Goal: Information Seeking & Learning: Learn about a topic

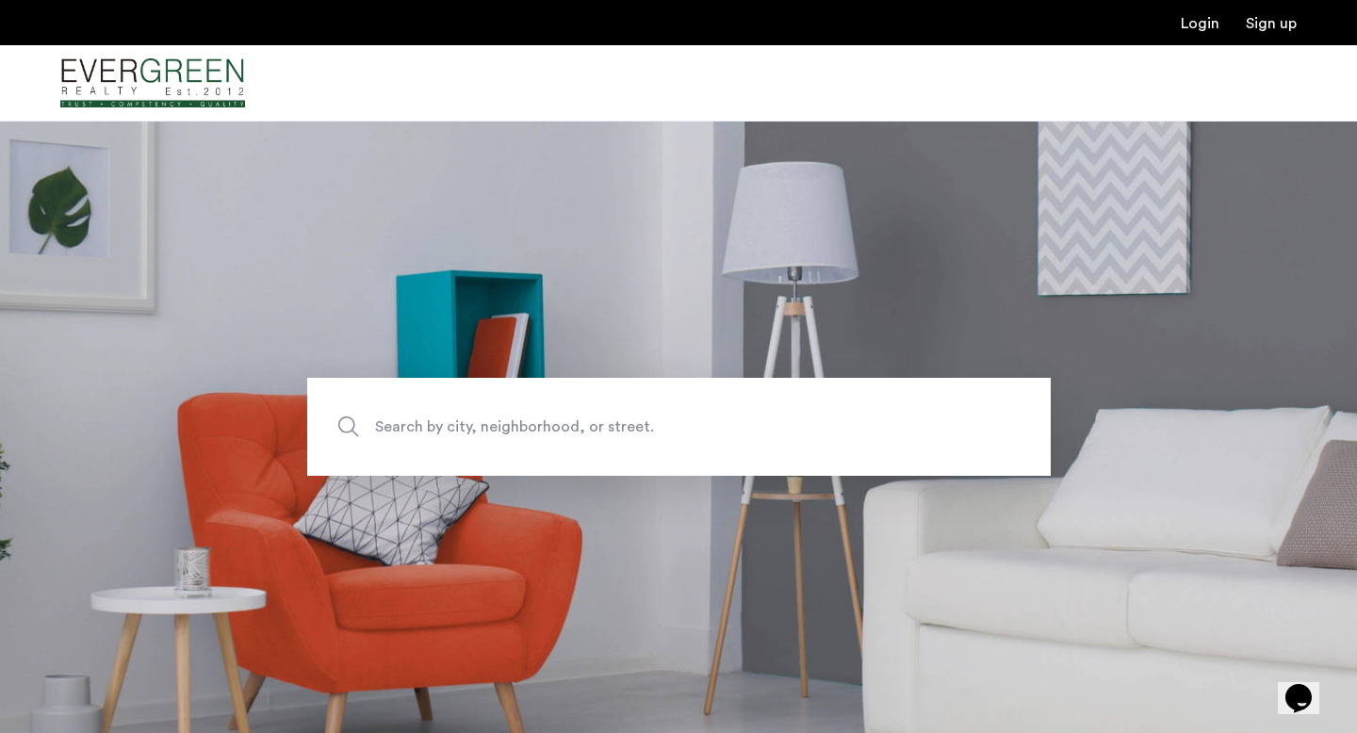
click at [481, 426] on span "Search by city, neighborhood, or street." at bounding box center [635, 427] width 520 height 25
click at [481, 426] on input "Search by city, neighborhood, or street." at bounding box center [679, 427] width 744 height 98
click at [510, 422] on input "Search by city, neighborhood, or street." at bounding box center [679, 427] width 744 height 98
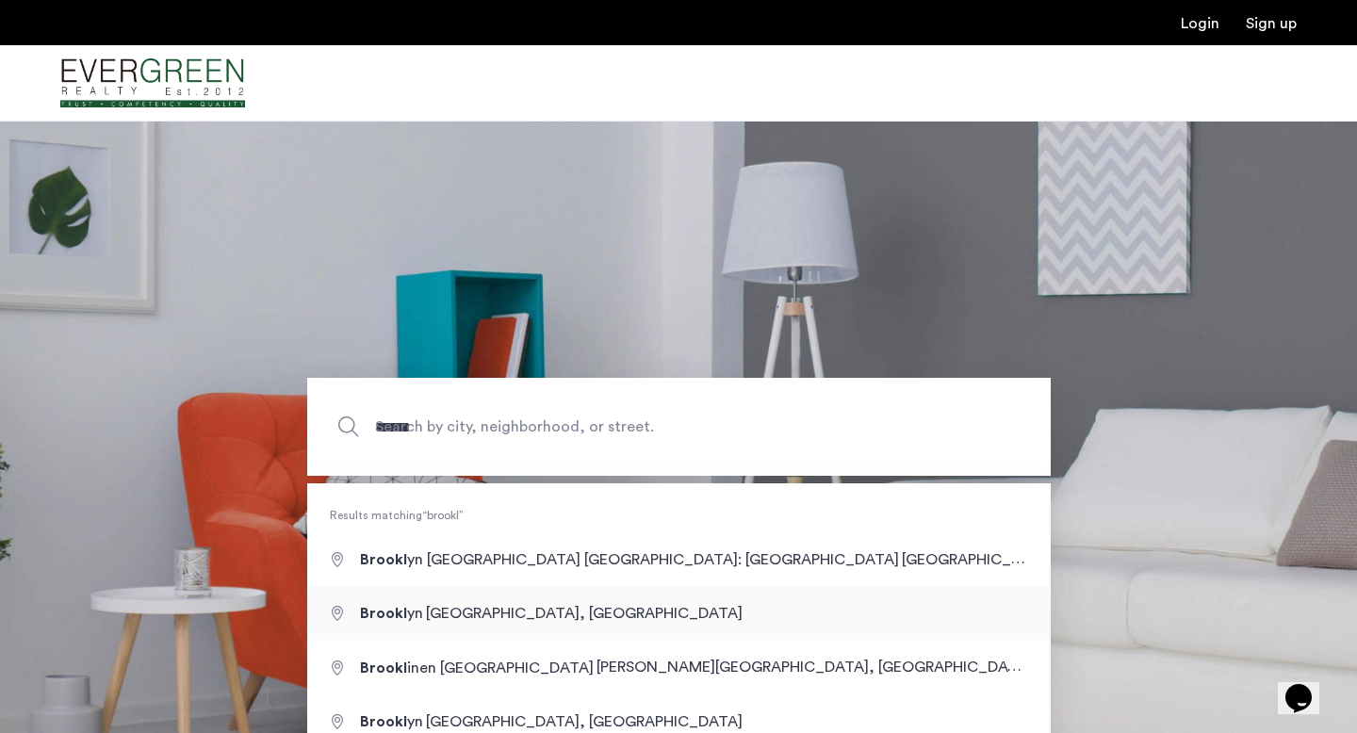
type input "**********"
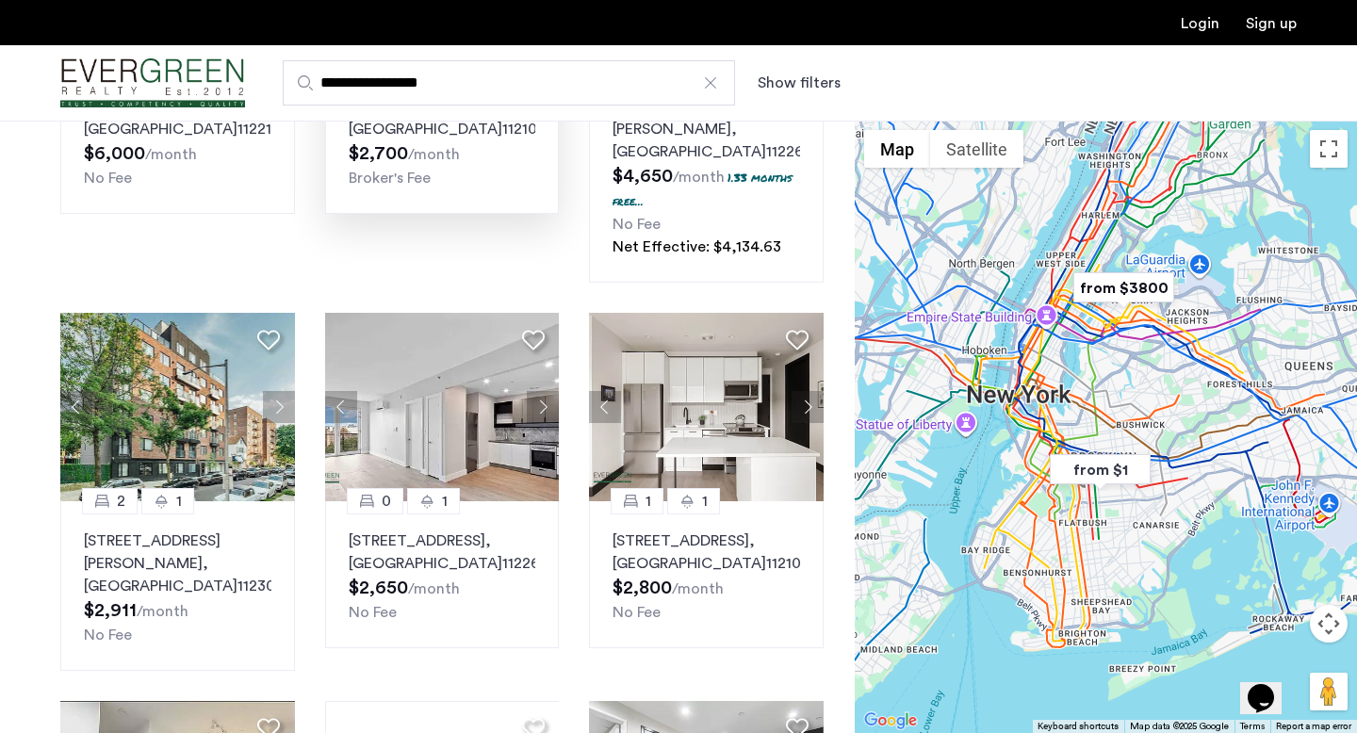
scroll to position [372, 0]
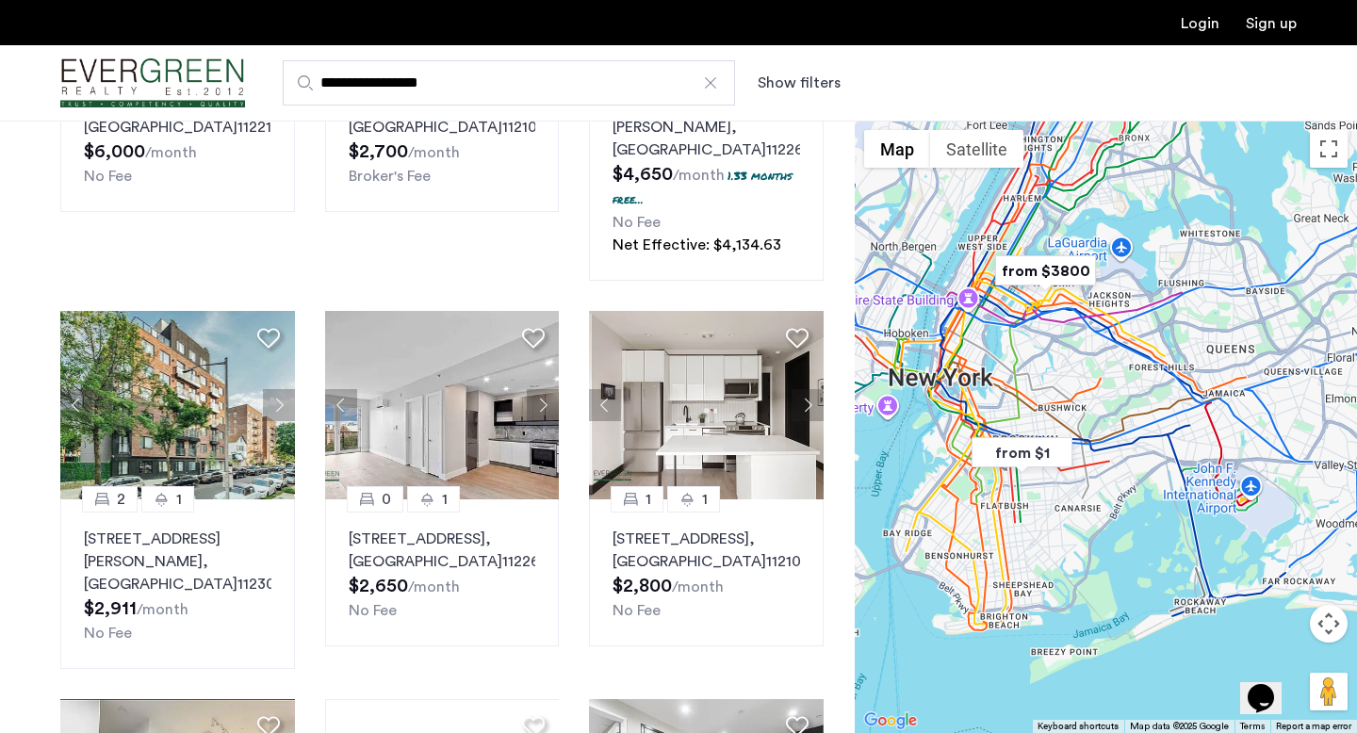
drag, startPoint x: 1237, startPoint y: 583, endPoint x: 1157, endPoint y: 566, distance: 81.9
click at [1157, 566] on div at bounding box center [1106, 427] width 502 height 613
click at [1331, 617] on button "Map camera controls" at bounding box center [1329, 624] width 38 height 38
click at [1275, 581] on button "Zoom in" at bounding box center [1282, 577] width 38 height 38
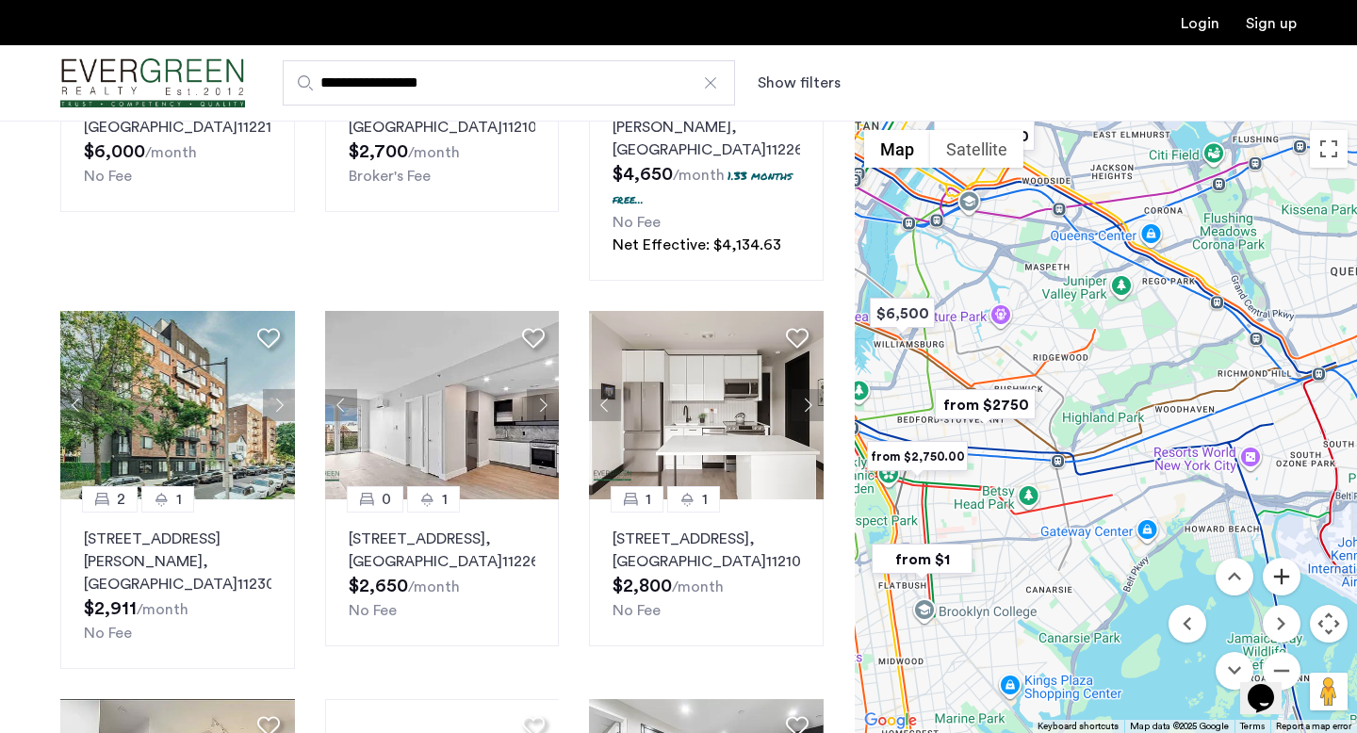
click at [1275, 581] on button "Zoom in" at bounding box center [1282, 577] width 38 height 38
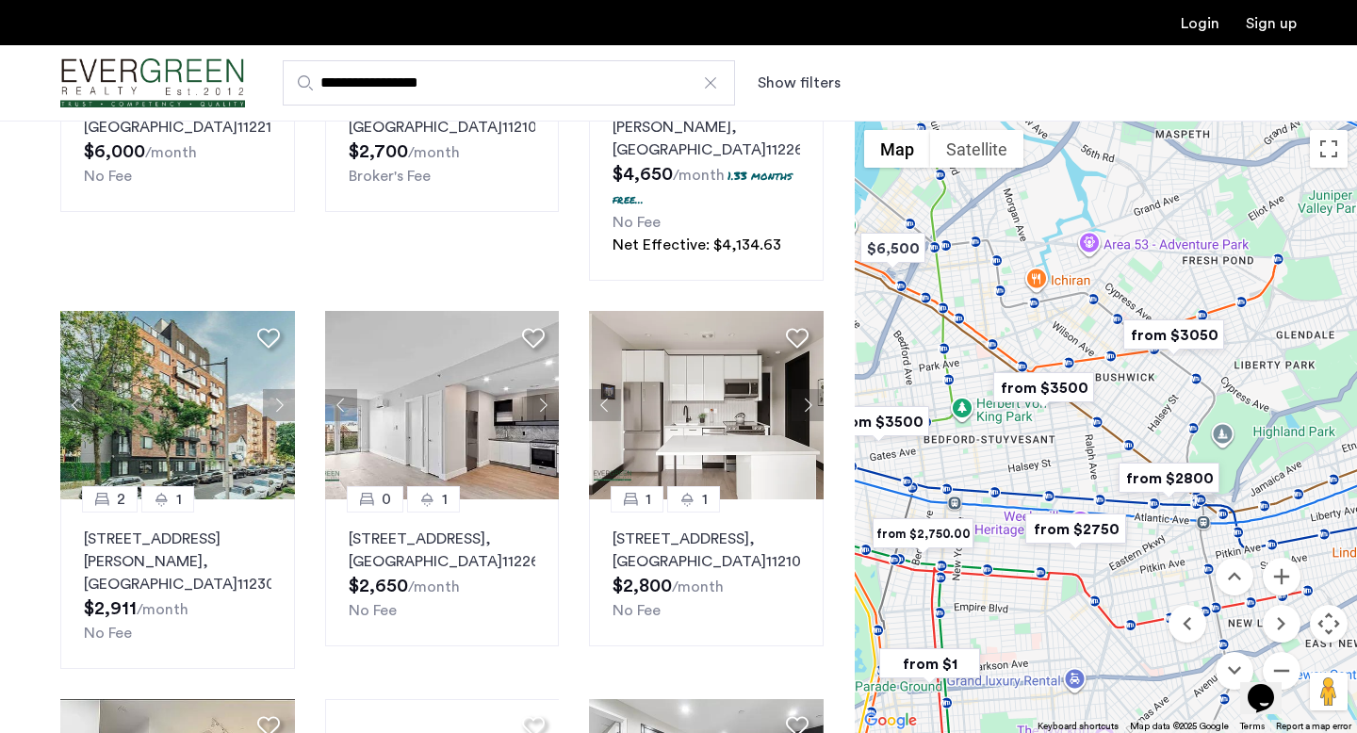
drag, startPoint x: 1028, startPoint y: 569, endPoint x: 1223, endPoint y: 592, distance: 195.5
click at [1223, 592] on div "$6,500 $4,100 from $3500 from $2150 from $1 from $2450 from $2750 from $3050 fr…" at bounding box center [1106, 427] width 502 height 613
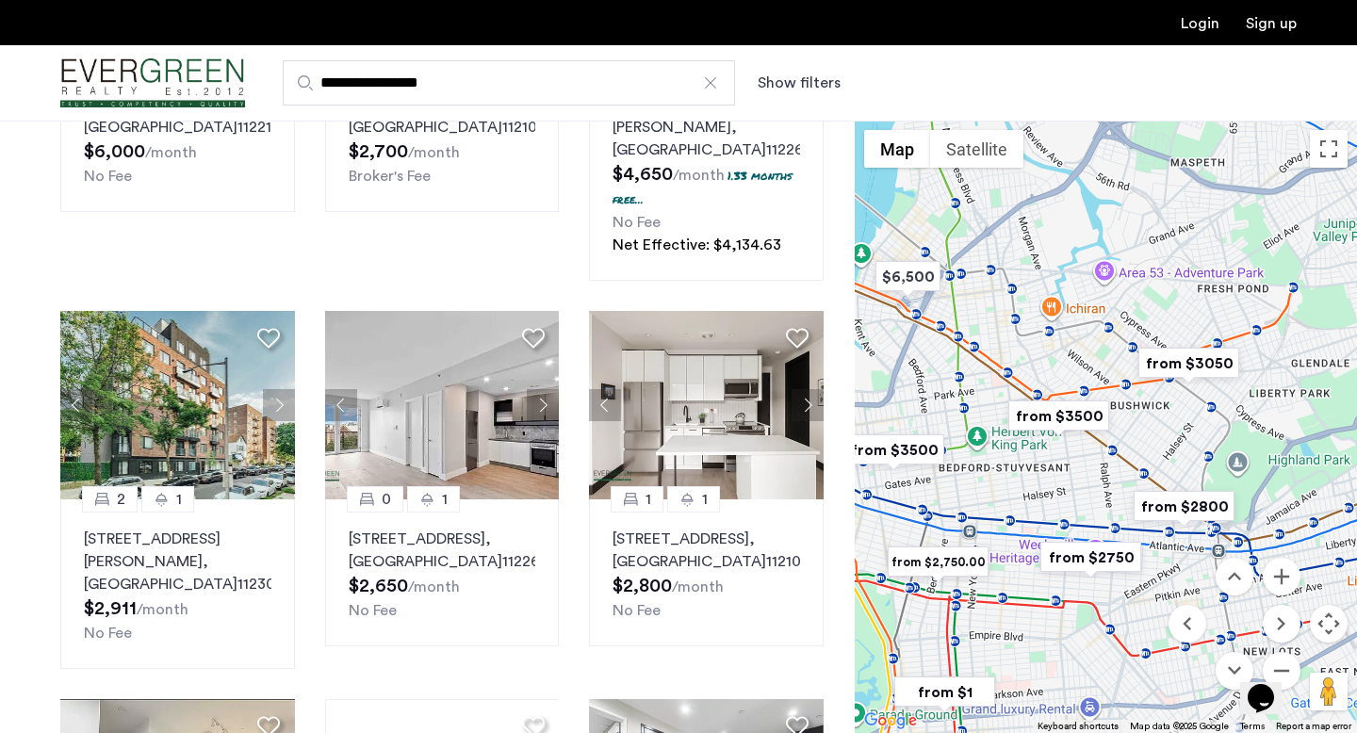
drag, startPoint x: 1093, startPoint y: 476, endPoint x: 1109, endPoint y: 508, distance: 35.8
click at [1109, 508] on div at bounding box center [1106, 427] width 502 height 613
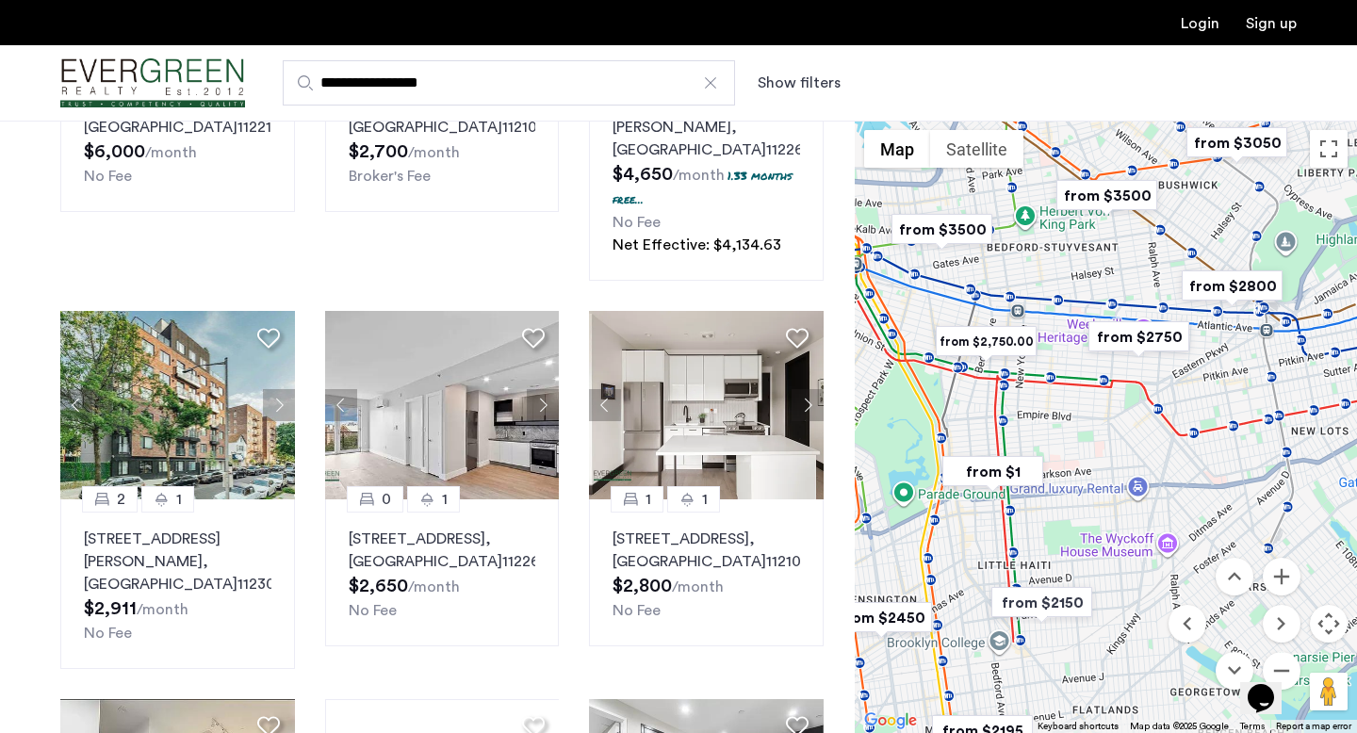
drag, startPoint x: 948, startPoint y: 594, endPoint x: 996, endPoint y: 370, distance: 228.5
click at [996, 370] on div at bounding box center [1106, 427] width 502 height 613
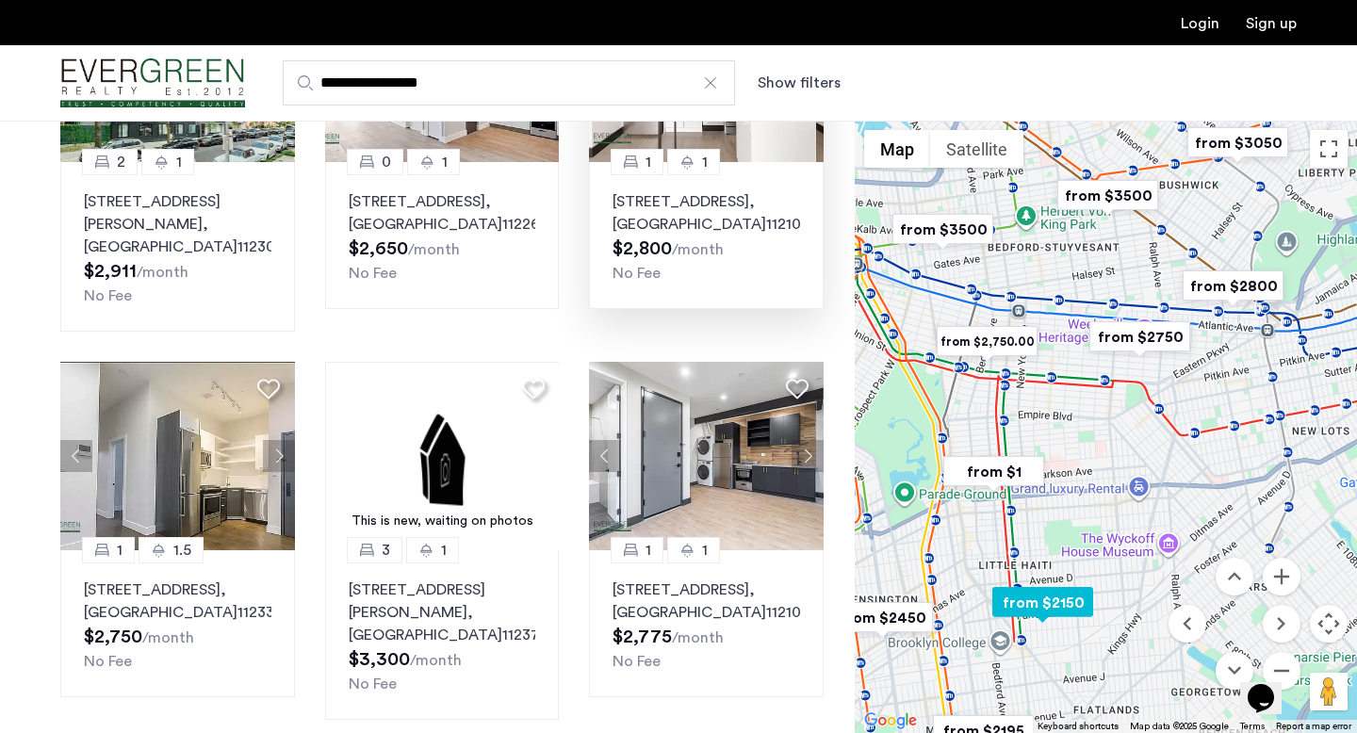
scroll to position [731, 0]
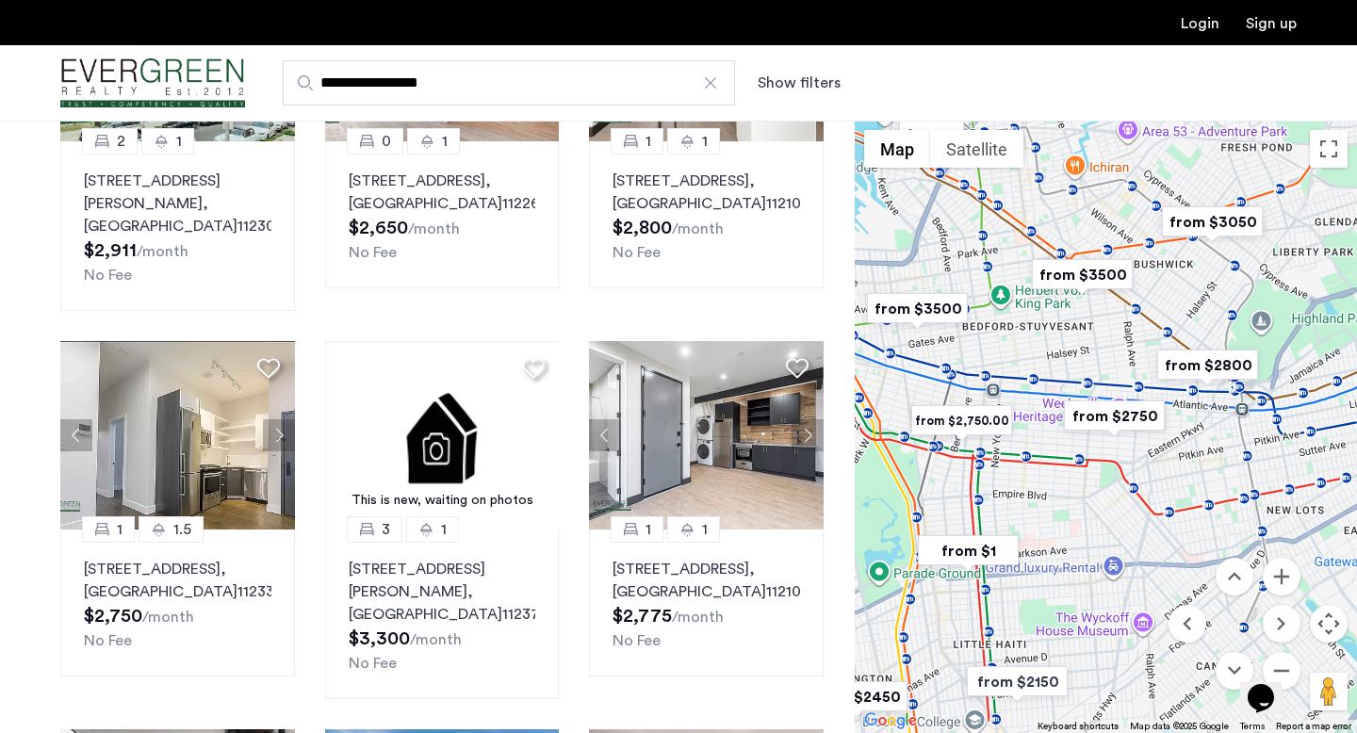
drag, startPoint x: 1128, startPoint y: 356, endPoint x: 1103, endPoint y: 439, distance: 86.8
click at [1103, 439] on div "To navigate, press the arrow keys." at bounding box center [1106, 427] width 502 height 613
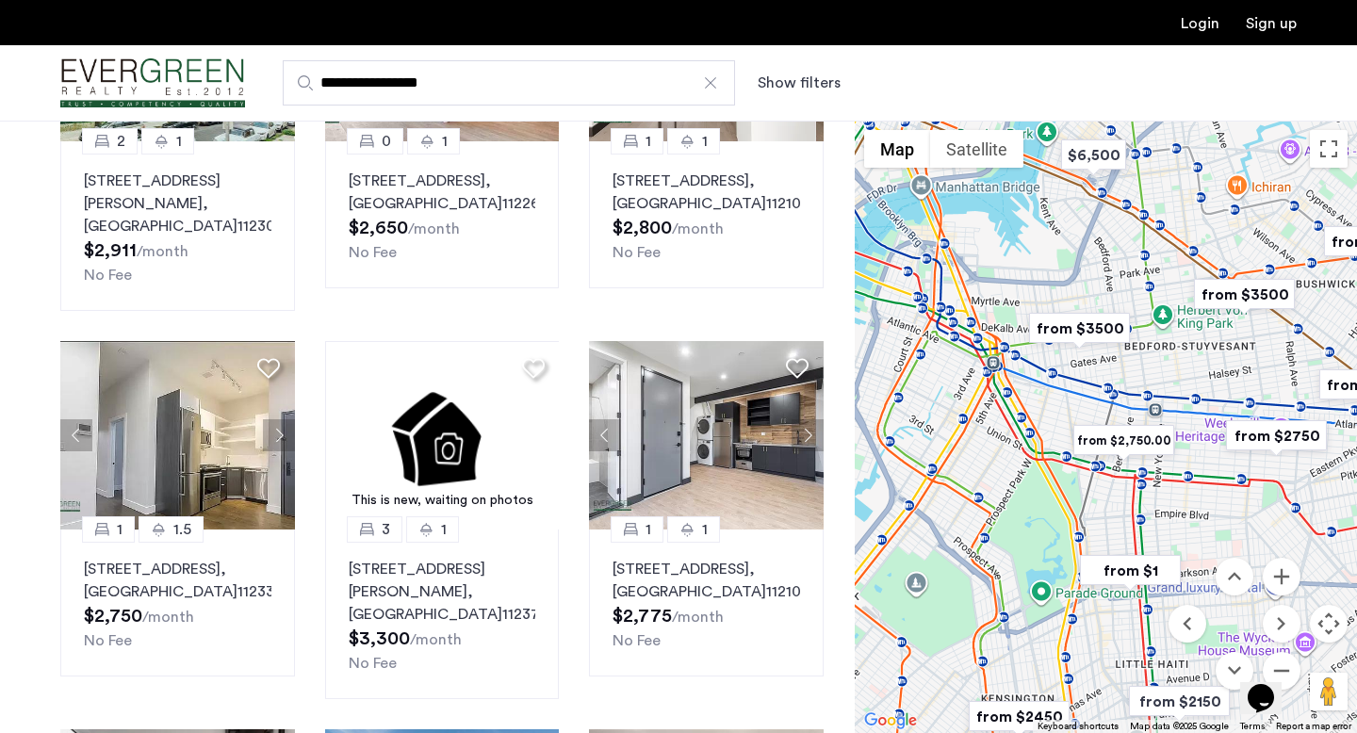
drag, startPoint x: 1103, startPoint y: 439, endPoint x: 1268, endPoint y: 458, distance: 166.0
click at [1268, 458] on div at bounding box center [1106, 427] width 502 height 613
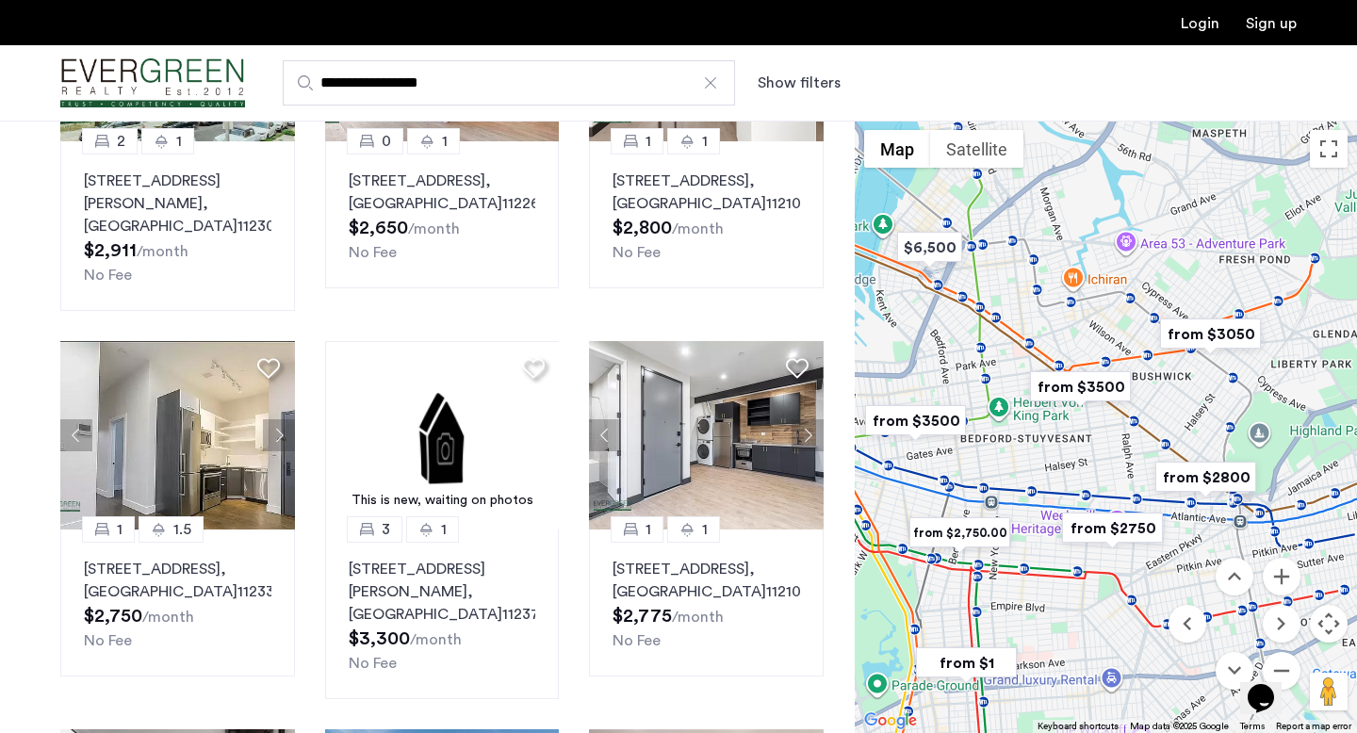
drag, startPoint x: 1170, startPoint y: 322, endPoint x: 999, endPoint y: 419, distance: 196.3
click at [999, 419] on div at bounding box center [1106, 427] width 502 height 613
click at [1091, 389] on img "from $3500" at bounding box center [1081, 387] width 116 height 42
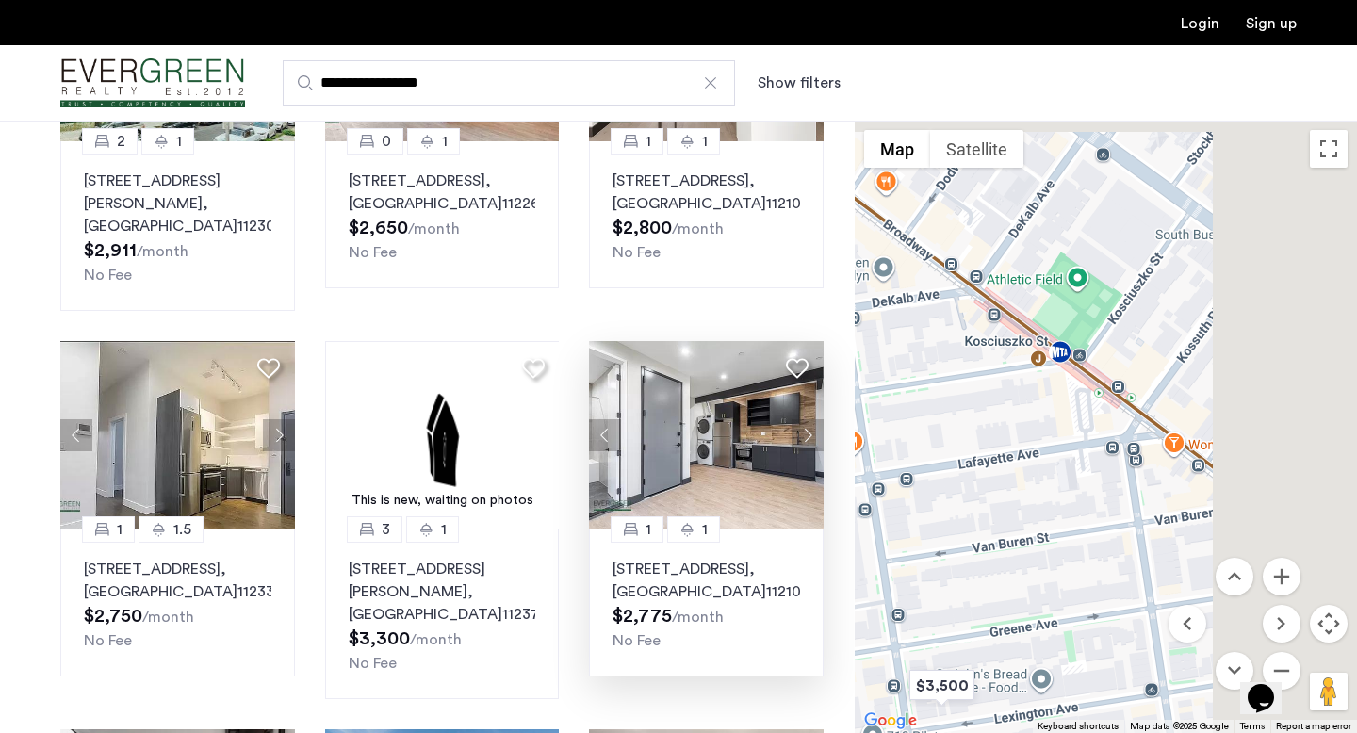
drag, startPoint x: 1131, startPoint y: 381, endPoint x: 809, endPoint y: 532, distance: 355.9
click at [809, 532] on div "Explore 300+ homes and apartments Sort by Recommended This is new, waiting on p…" at bounding box center [678, 295] width 1357 height 1811
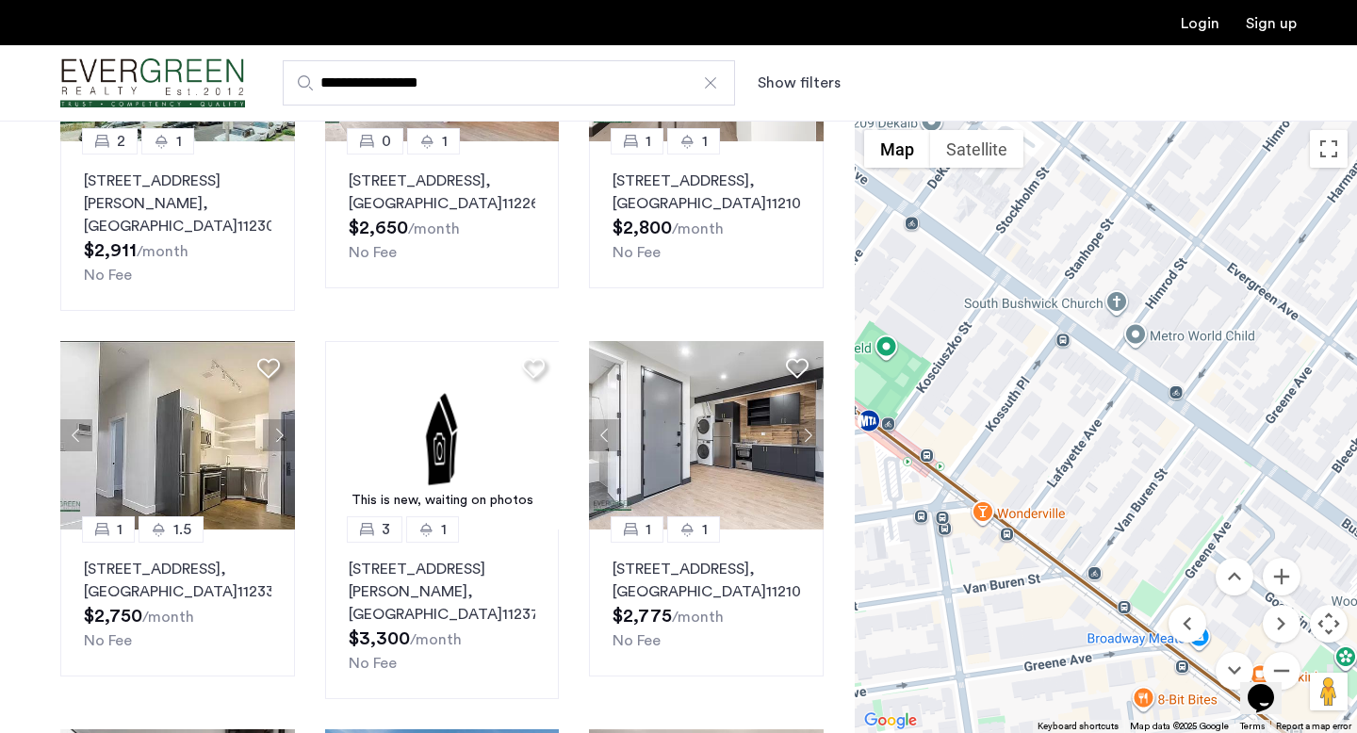
click at [1293, 666] on div "Opens Chat This icon Opens the chat window." at bounding box center [1270, 666] width 45 height 0
click at [1289, 666] on div "Opens Chat This icon Opens the chat window." at bounding box center [1270, 666] width 45 height 0
click at [1281, 655] on button "Zoom out" at bounding box center [1282, 671] width 38 height 38
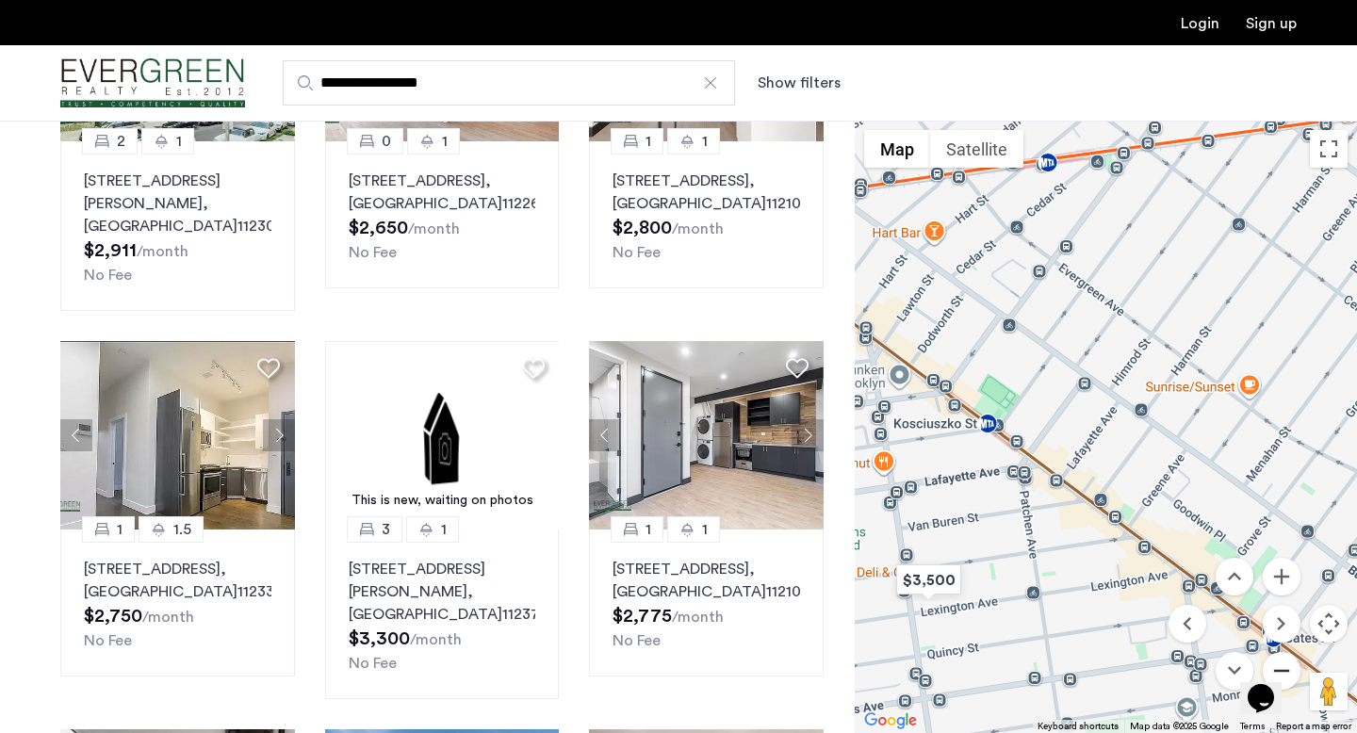
click at [1281, 654] on button "Zoom out" at bounding box center [1282, 671] width 38 height 38
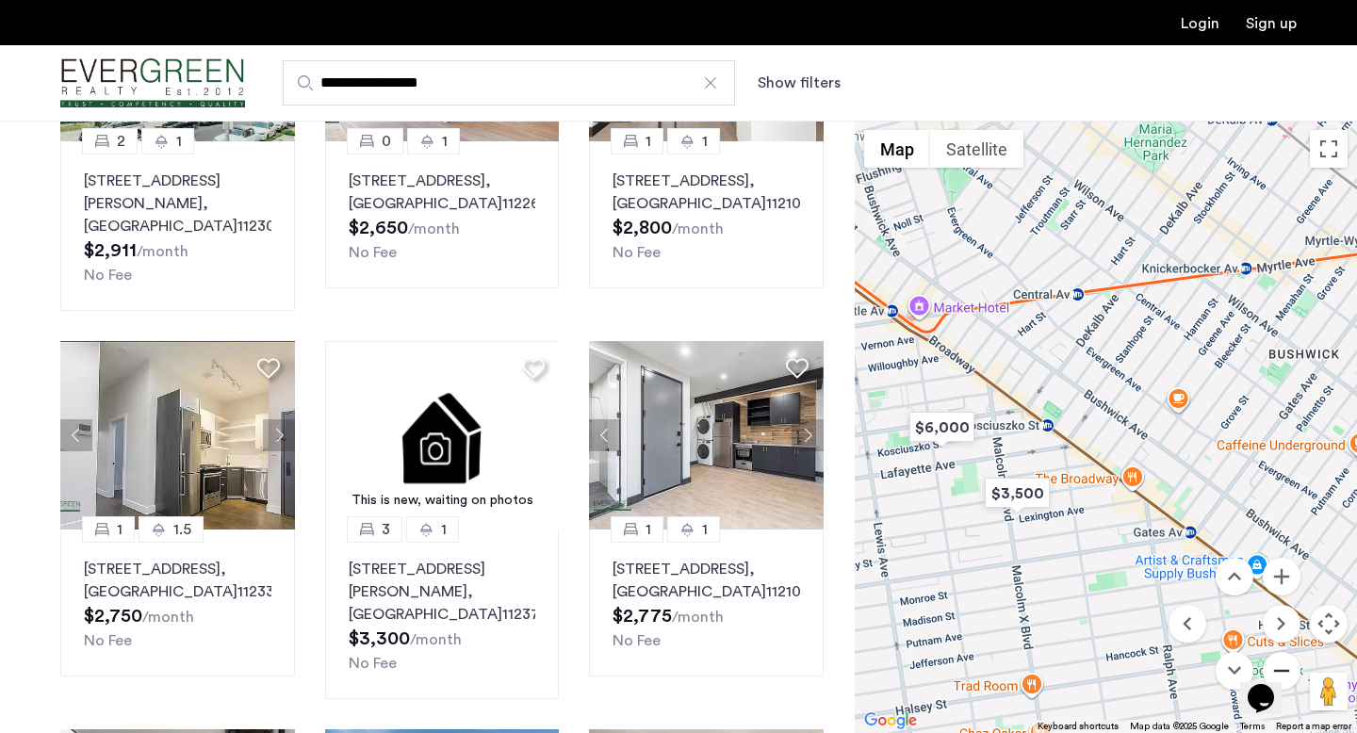
click at [1281, 654] on button "Zoom out" at bounding box center [1282, 671] width 38 height 38
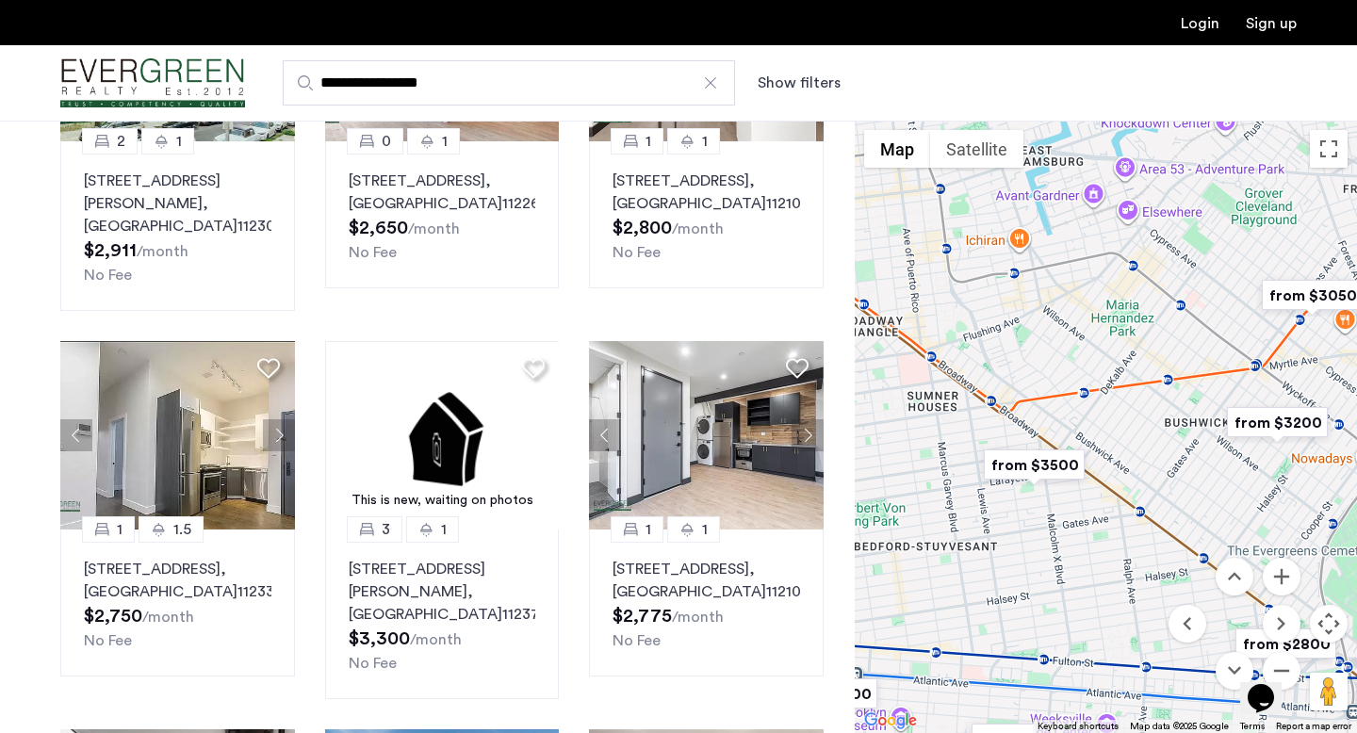
drag, startPoint x: 1208, startPoint y: 470, endPoint x: 1199, endPoint y: 504, distance: 35.0
click at [1199, 504] on div "To navigate, press the arrow keys." at bounding box center [1106, 427] width 502 height 613
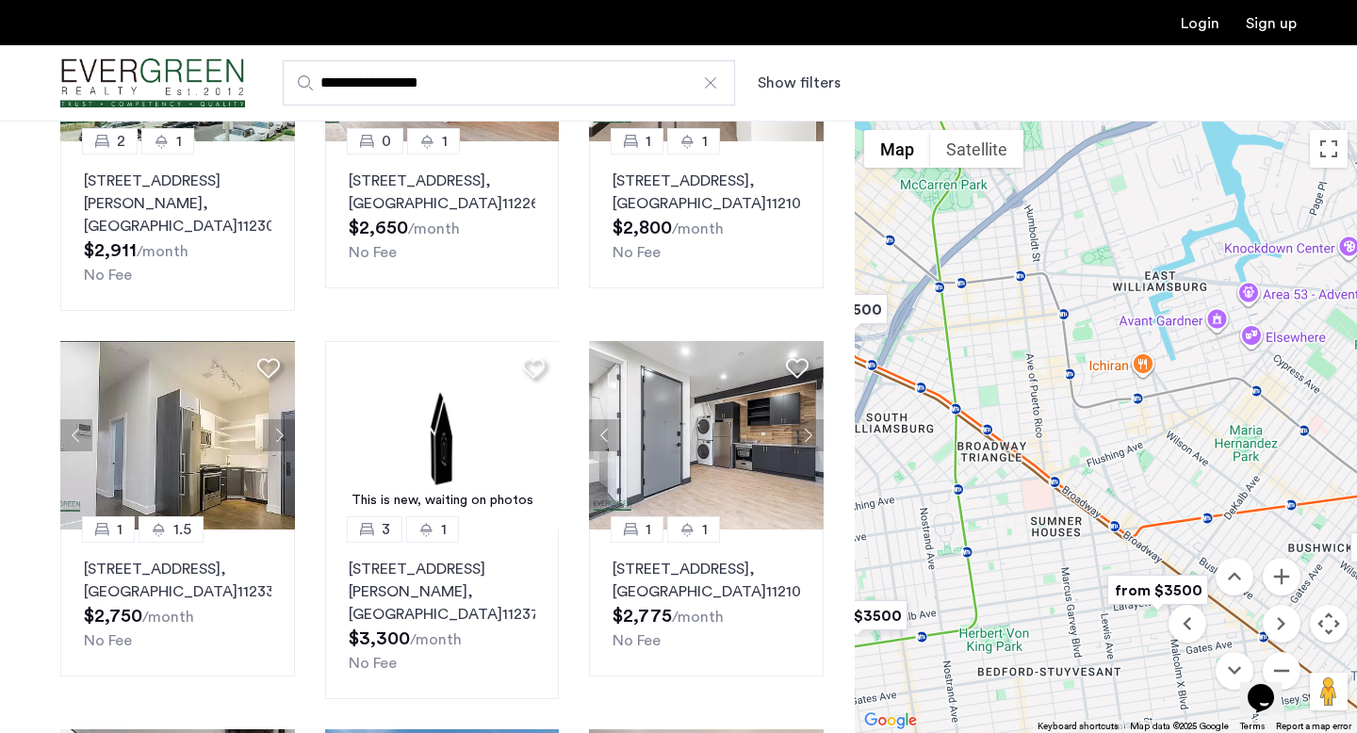
drag, startPoint x: 1185, startPoint y: 397, endPoint x: 1357, endPoint y: 518, distance: 209.8
click at [1357, 518] on div "To navigate, press the arrow keys." at bounding box center [1106, 427] width 502 height 613
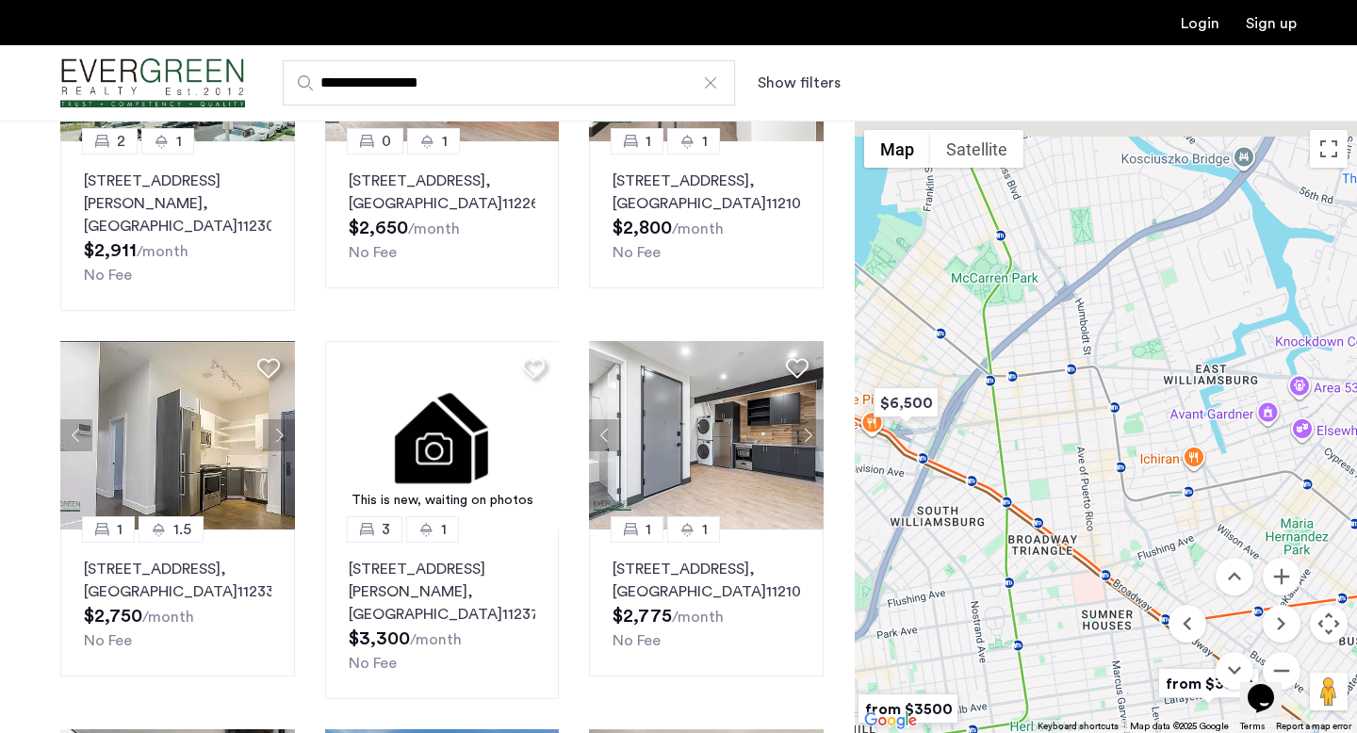
drag, startPoint x: 1177, startPoint y: 330, endPoint x: 1177, endPoint y: 464, distance: 133.9
click at [1177, 464] on div "To navigate, press the arrow keys." at bounding box center [1106, 427] width 502 height 613
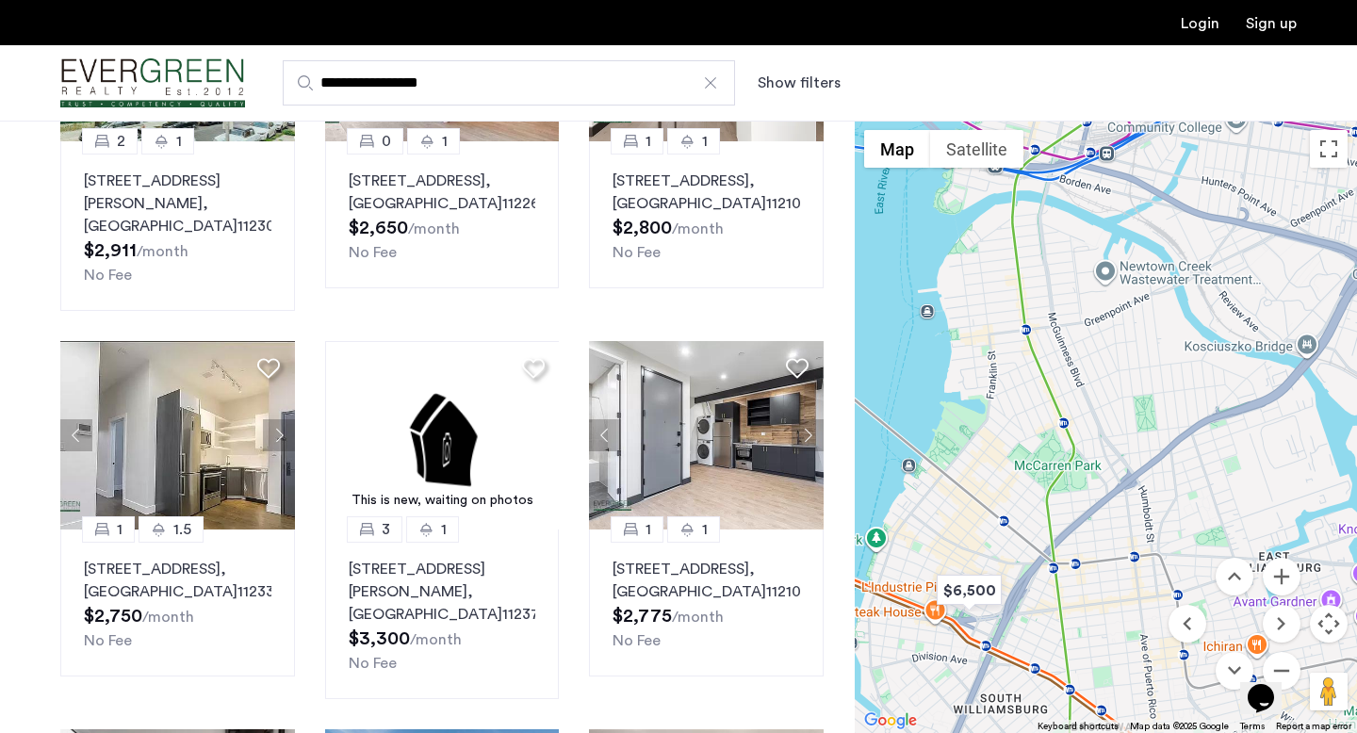
drag, startPoint x: 1114, startPoint y: 348, endPoint x: 1172, endPoint y: 487, distance: 150.9
click at [1172, 488] on div "To navigate, press the arrow keys." at bounding box center [1106, 427] width 502 height 613
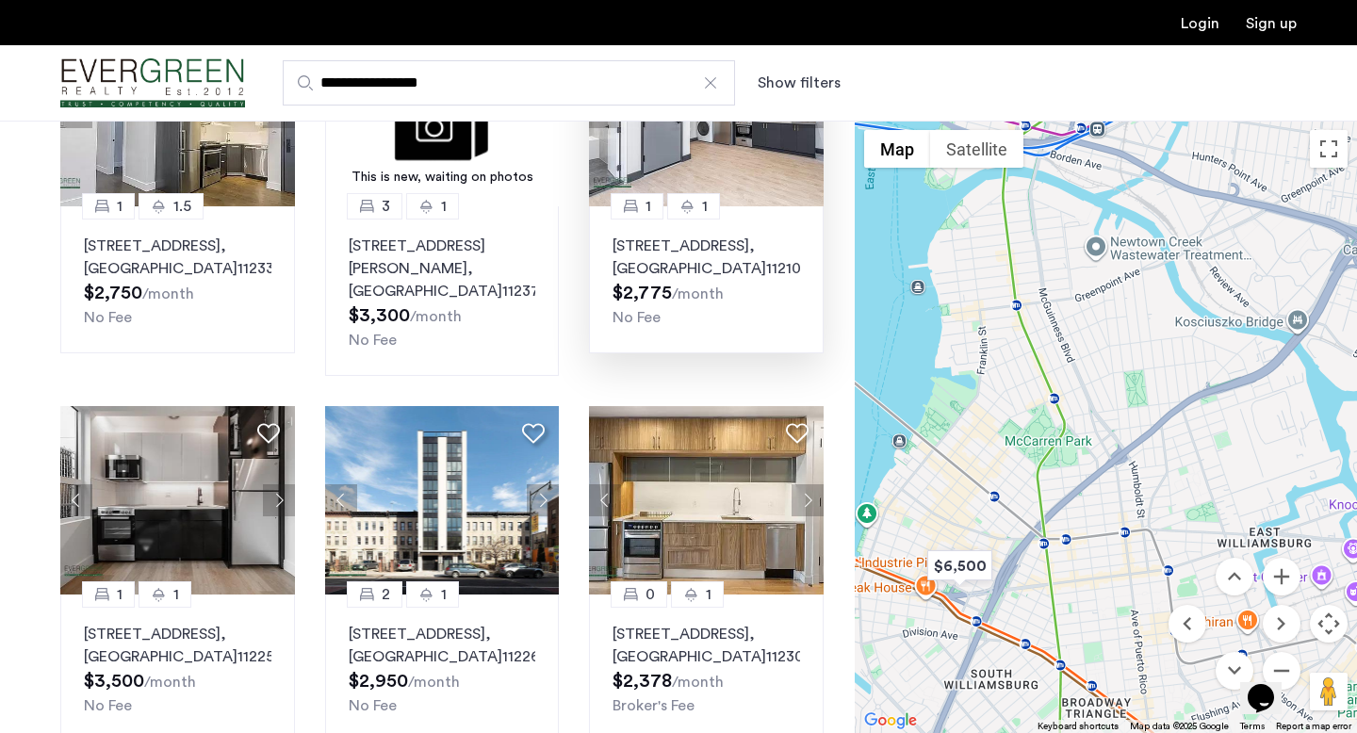
scroll to position [1173, 0]
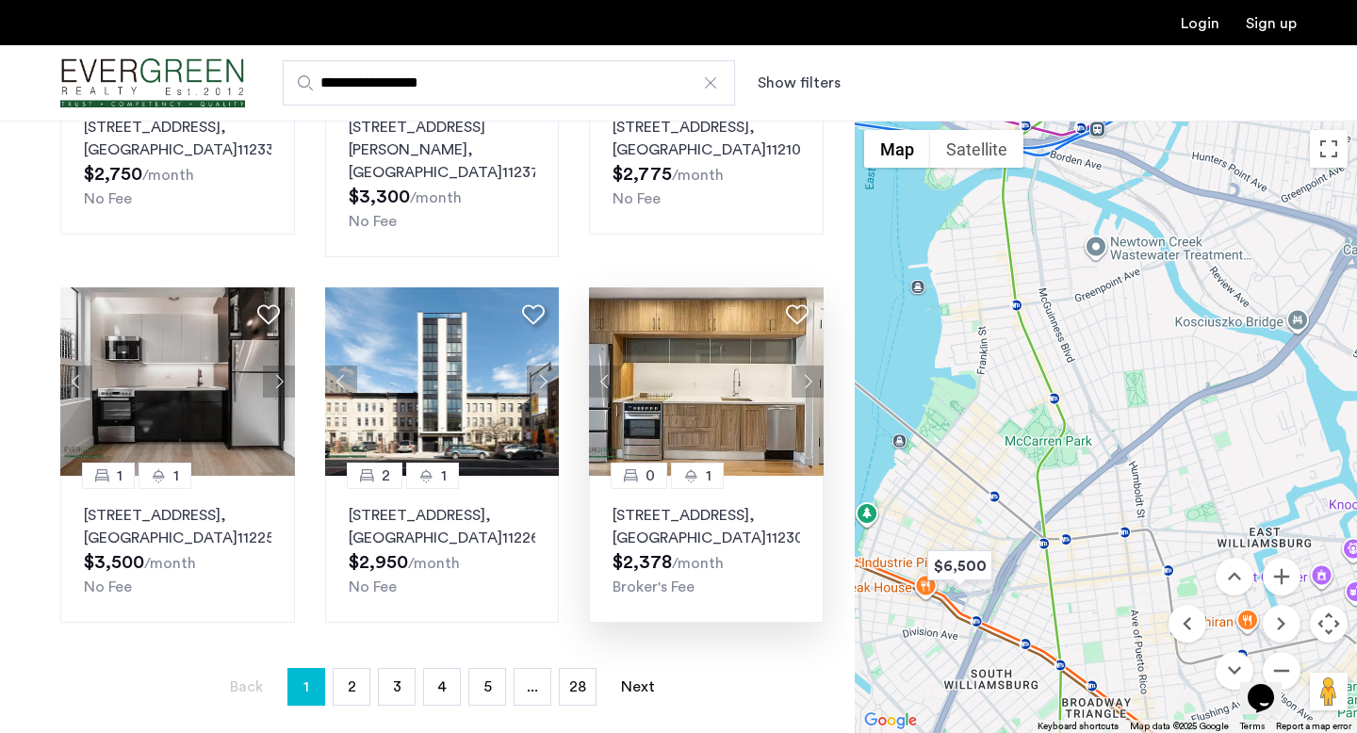
click at [691, 504] on p "[STREET_ADDRESS]" at bounding box center [707, 526] width 188 height 45
click at [340, 669] on link "page 2" at bounding box center [352, 687] width 36 height 36
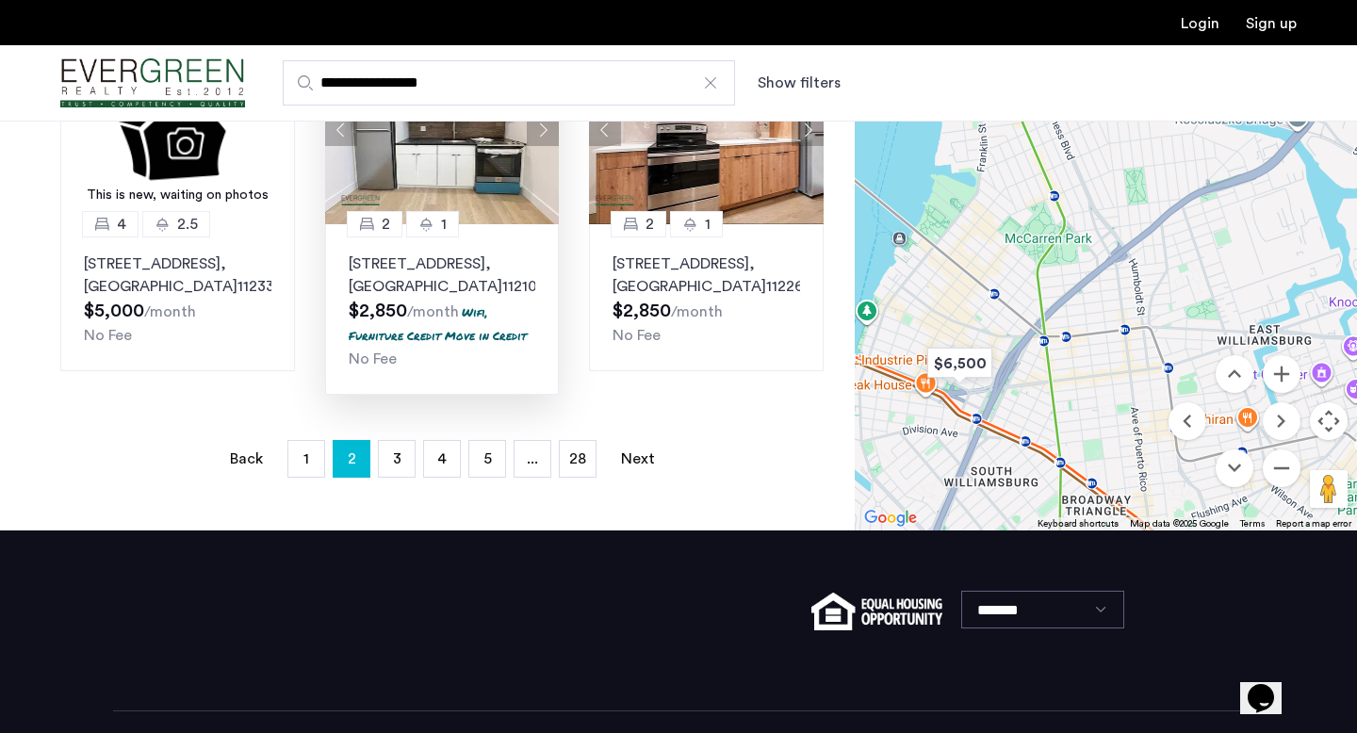
scroll to position [1345, 0]
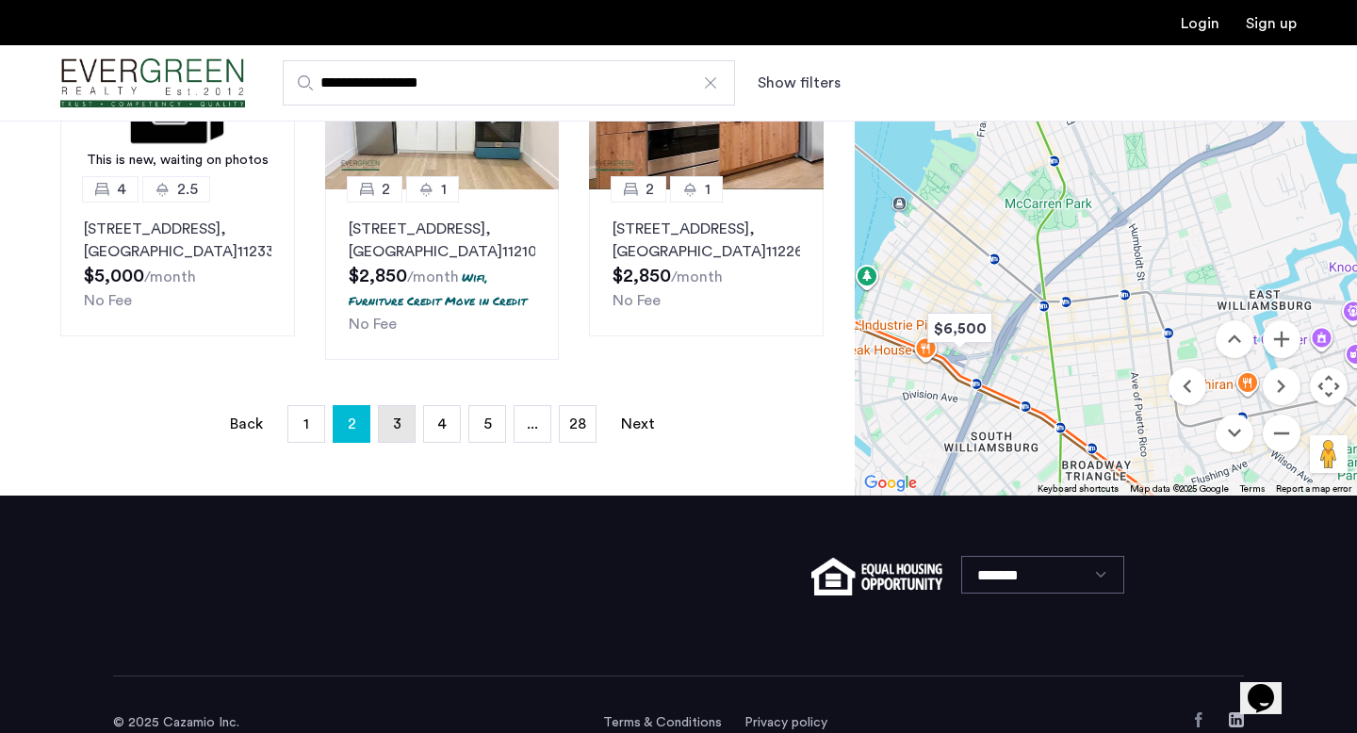
click at [386, 442] on link "page 3" at bounding box center [397, 424] width 36 height 36
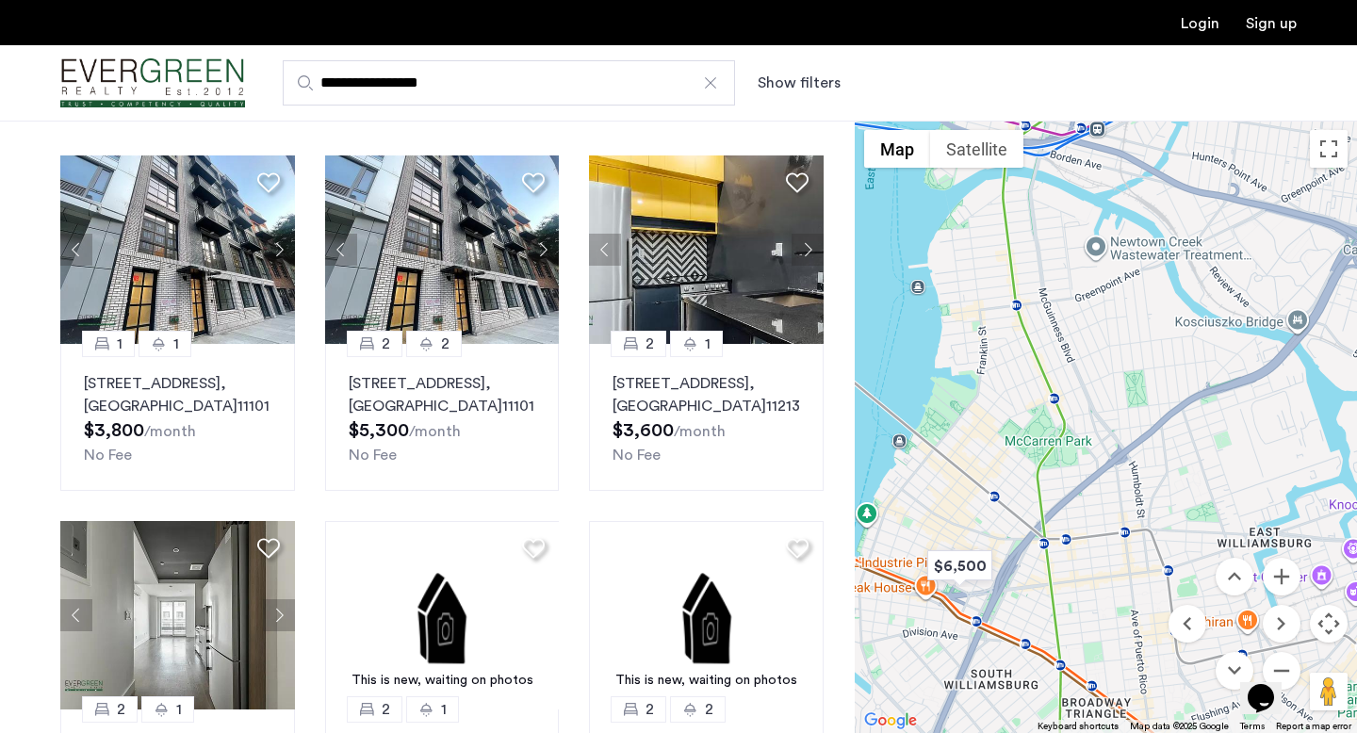
scroll to position [375, 0]
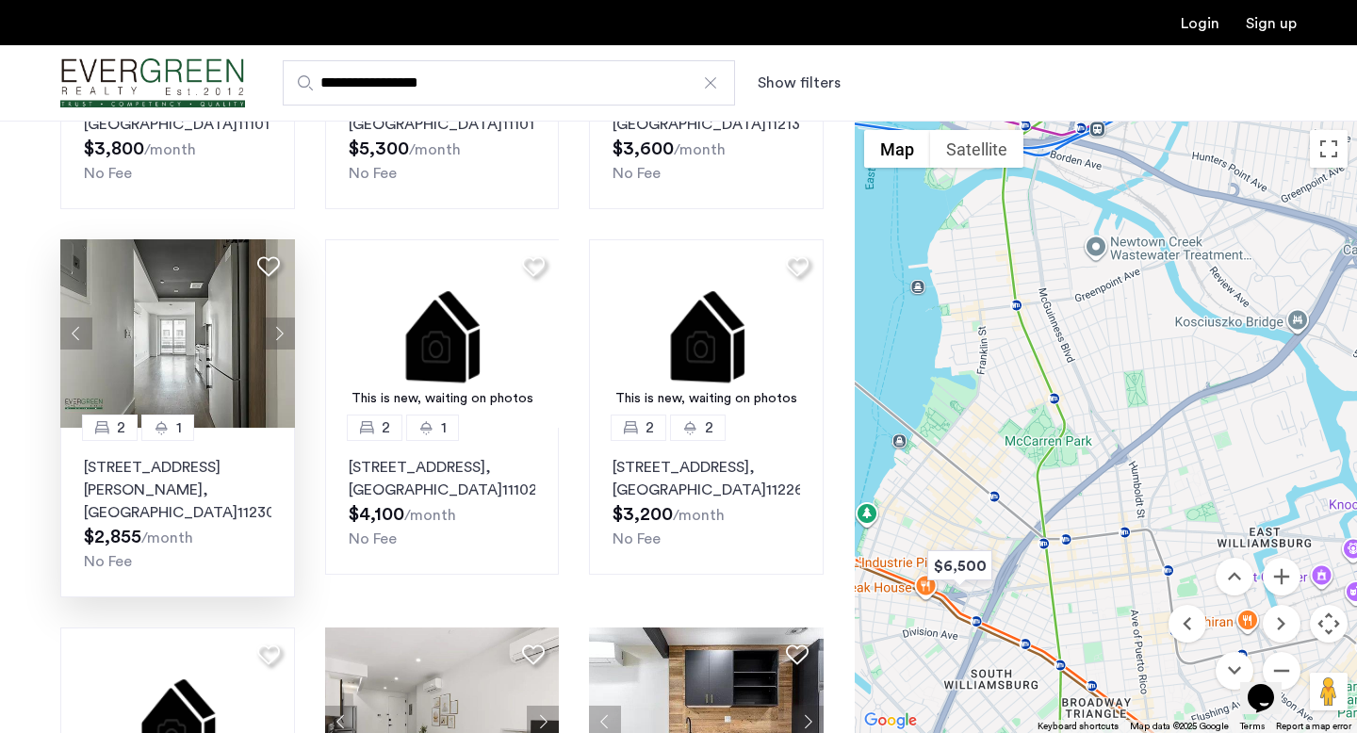
click at [245, 486] on p "[STREET_ADDRESS][PERSON_NAME]" at bounding box center [178, 490] width 188 height 68
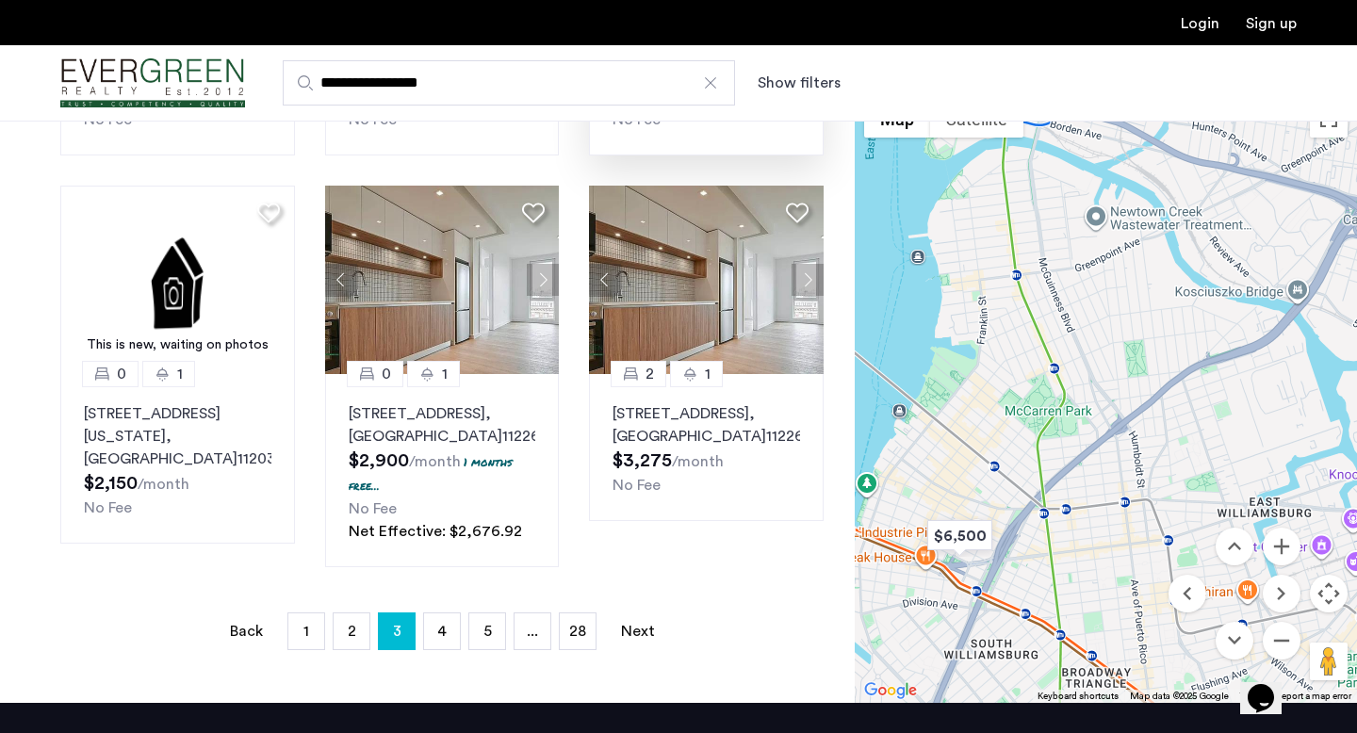
scroll to position [1427, 0]
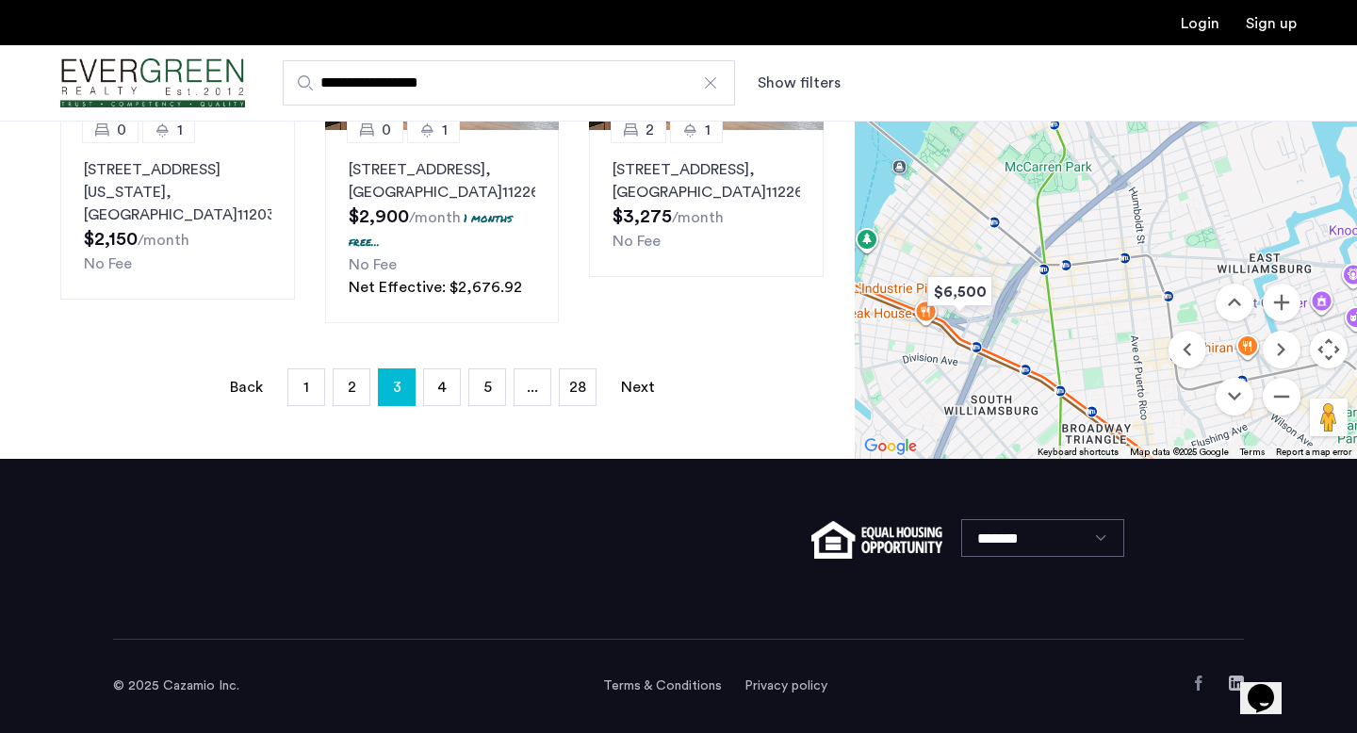
click at [396, 97] on input "**********" at bounding box center [509, 82] width 452 height 45
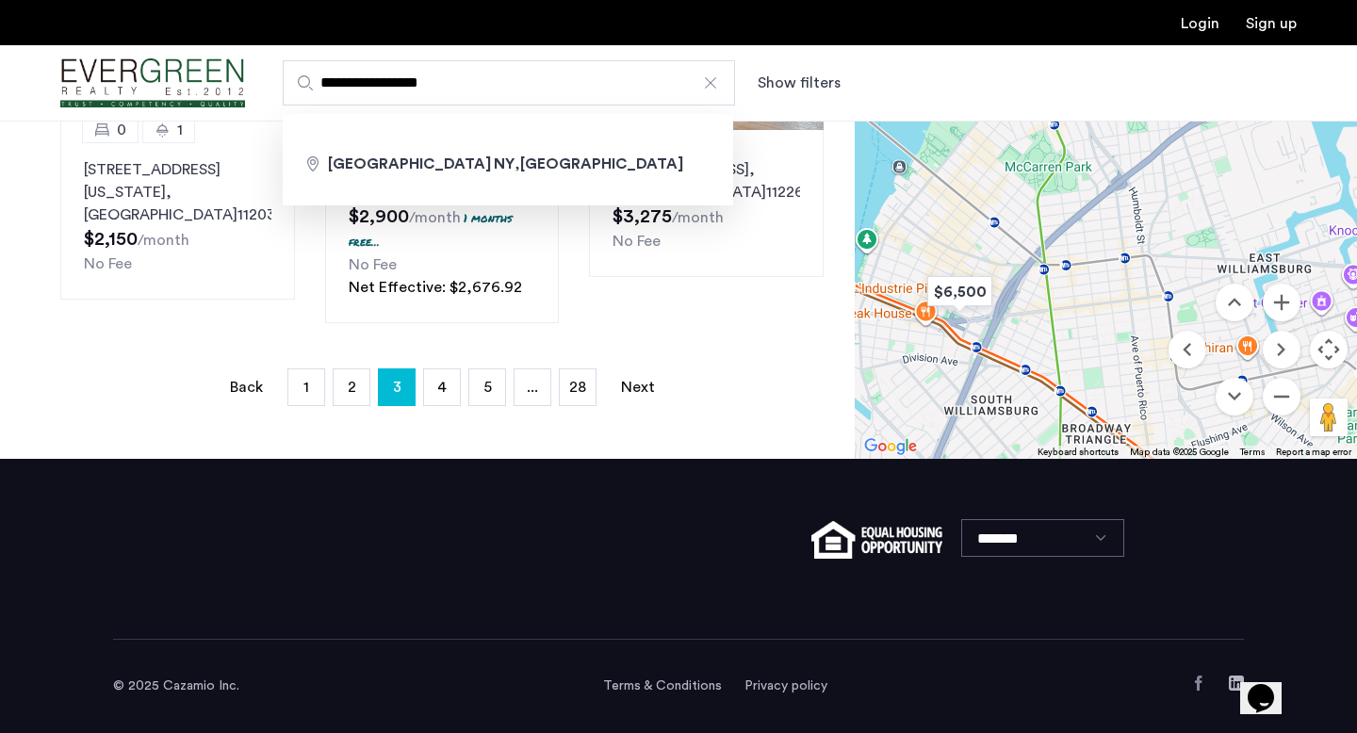
click at [396, 97] on input "**********" at bounding box center [509, 82] width 452 height 45
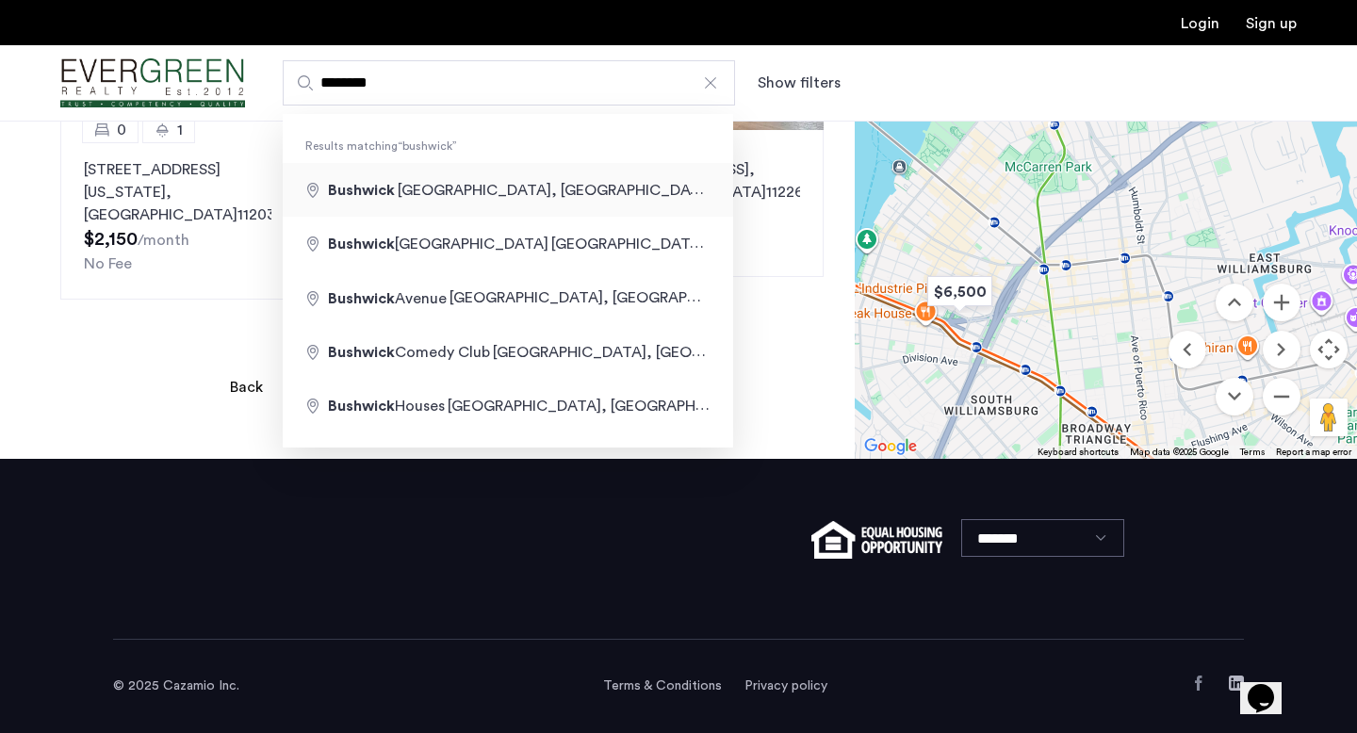
type input "**********"
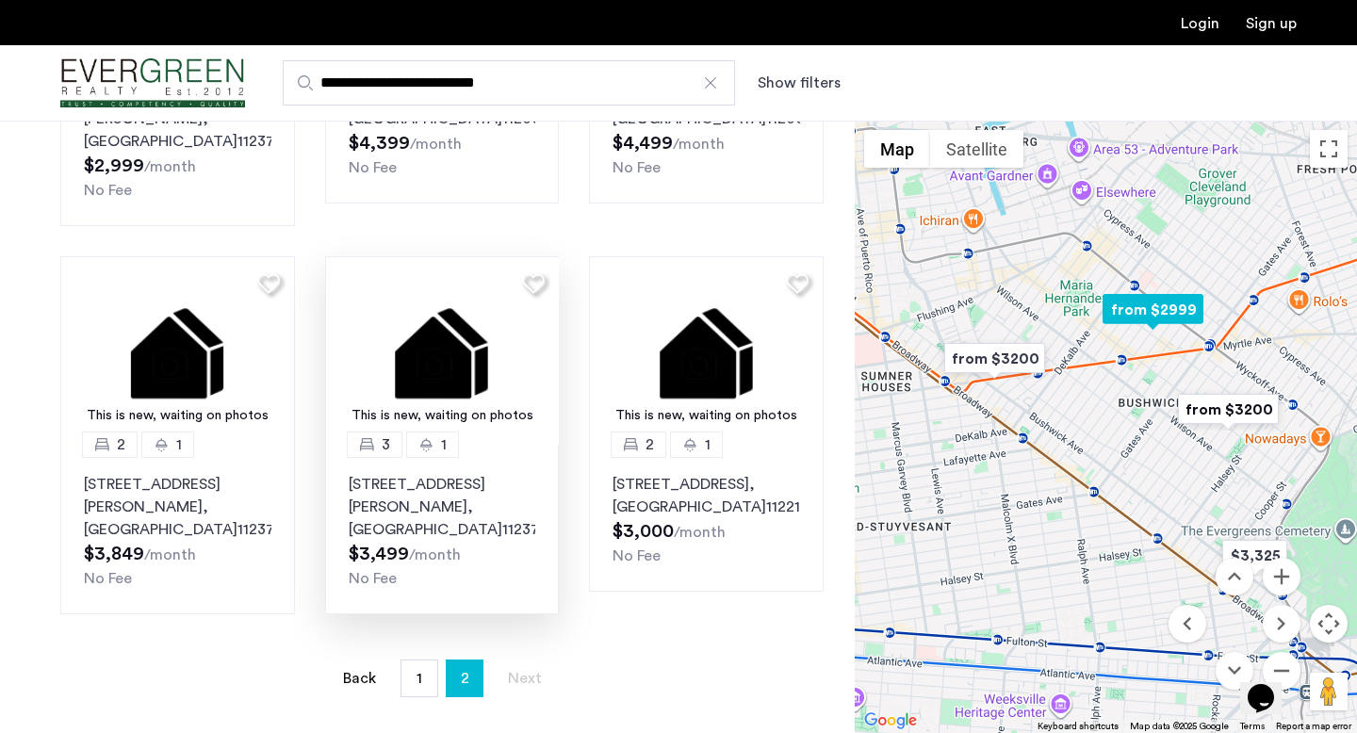
scroll to position [719, 0]
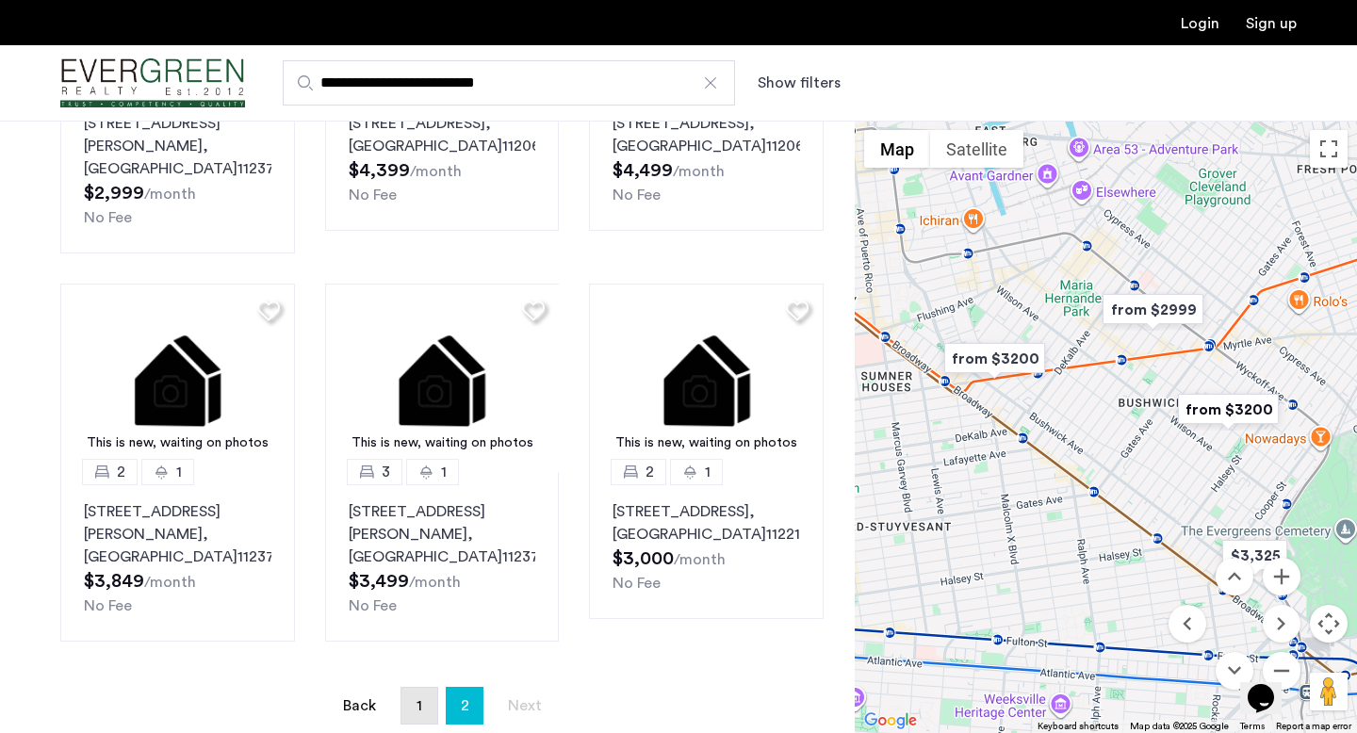
click at [421, 702] on span "1" at bounding box center [420, 706] width 6 height 15
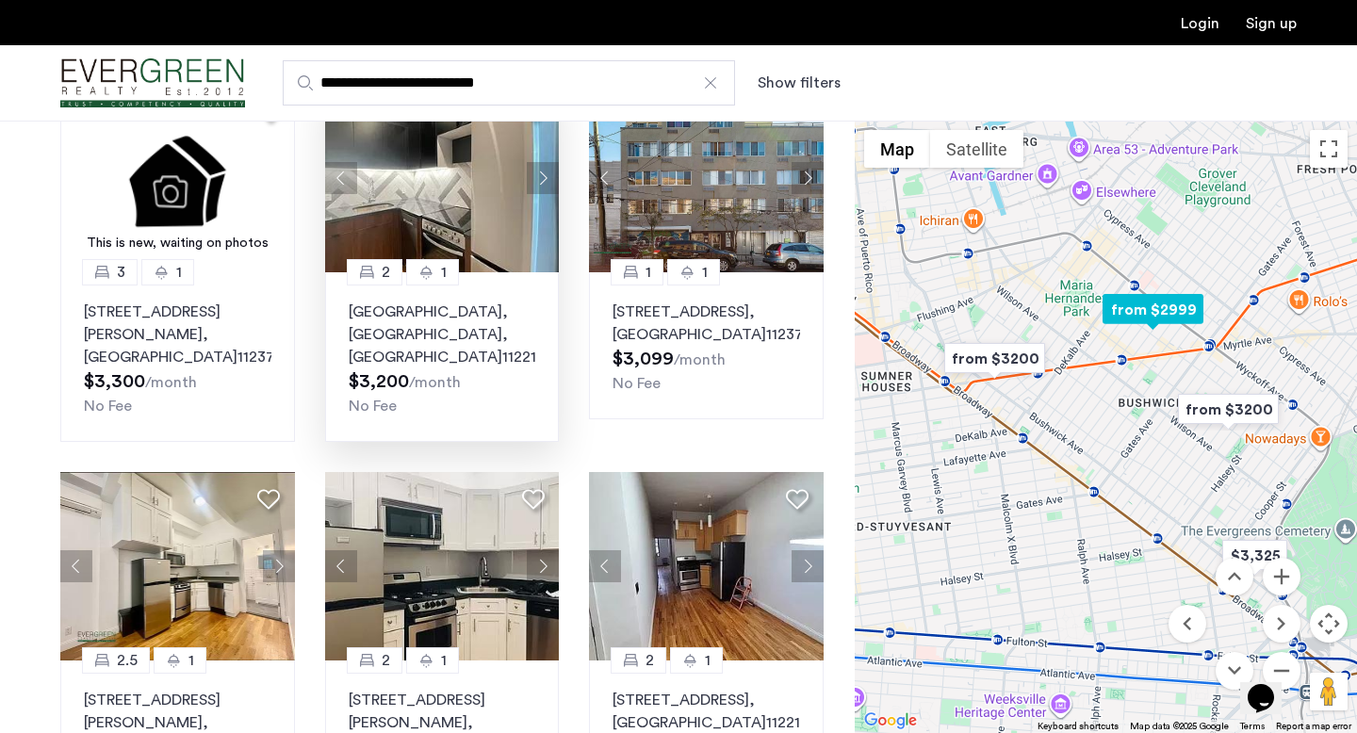
scroll to position [128, 0]
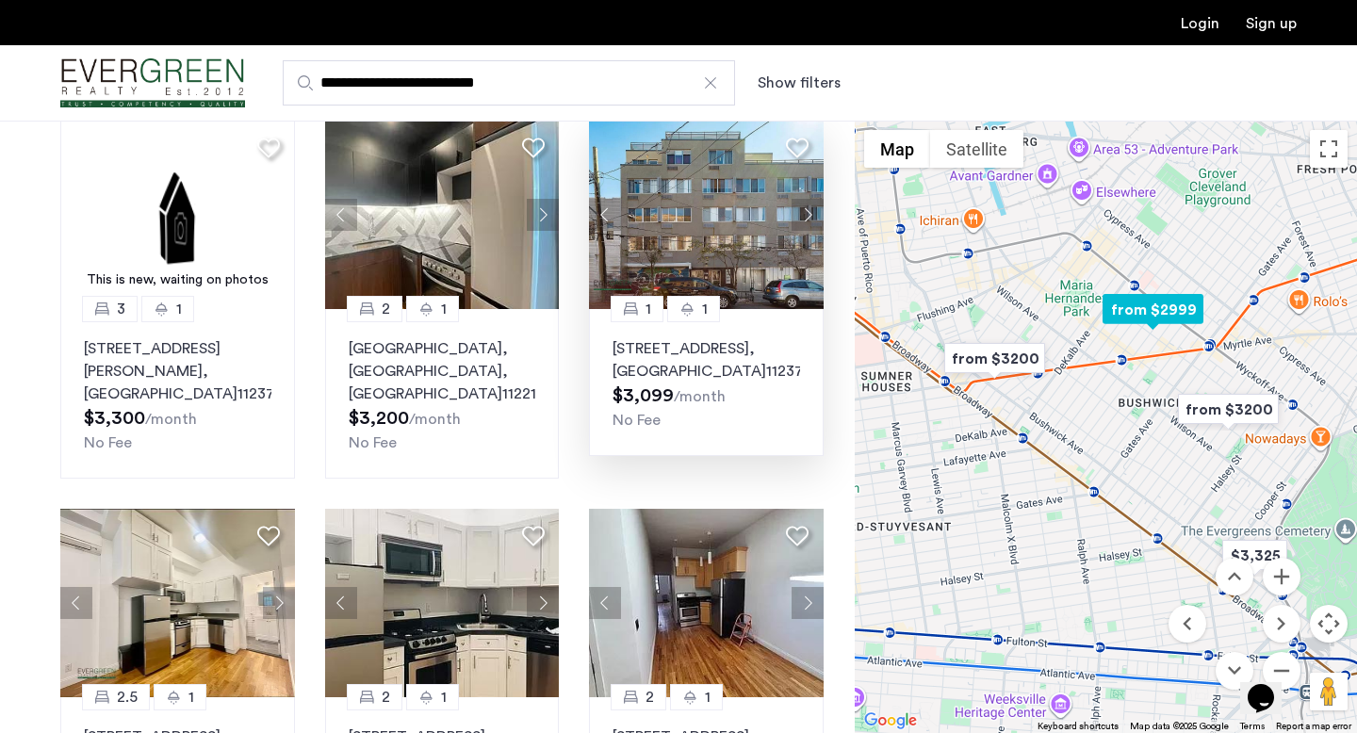
click at [806, 205] on button "Next apartment" at bounding box center [808, 215] width 32 height 32
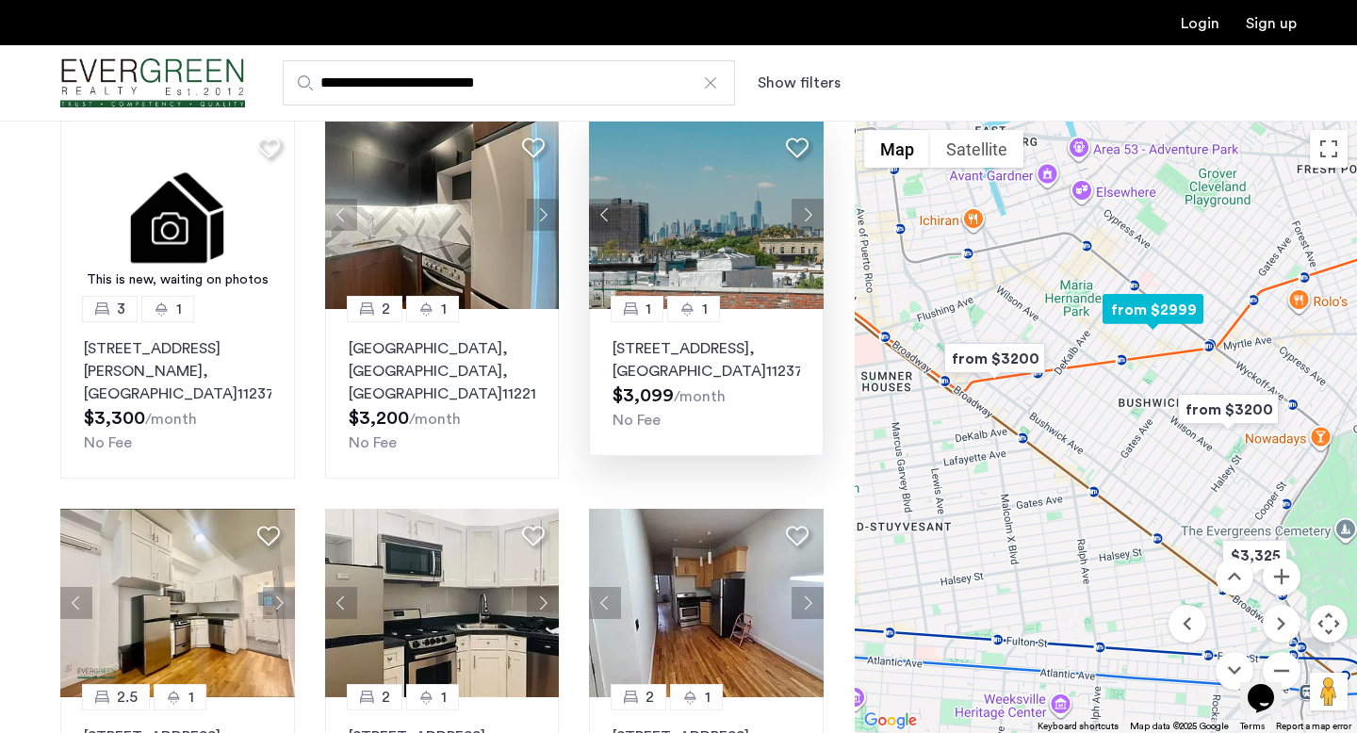
click at [812, 214] on button "Next apartment" at bounding box center [808, 215] width 32 height 32
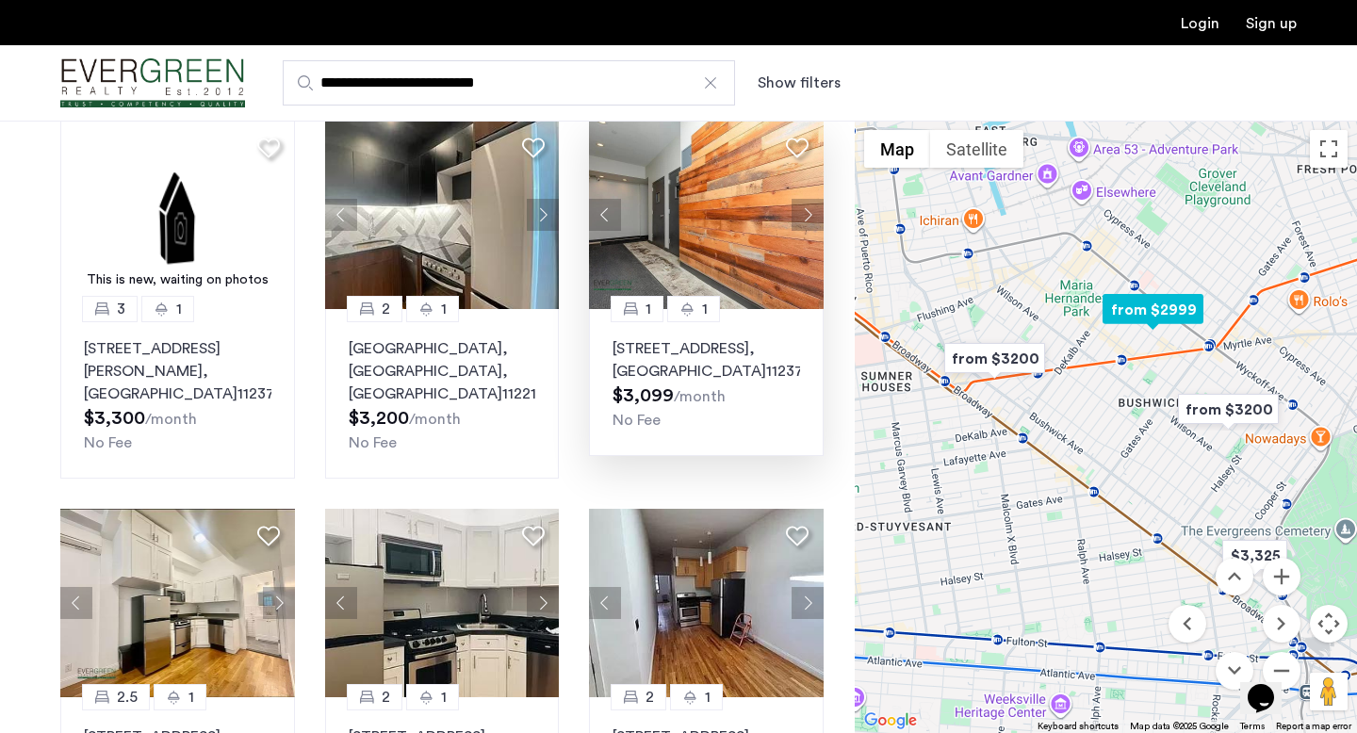
click at [812, 214] on button "Next apartment" at bounding box center [808, 215] width 32 height 32
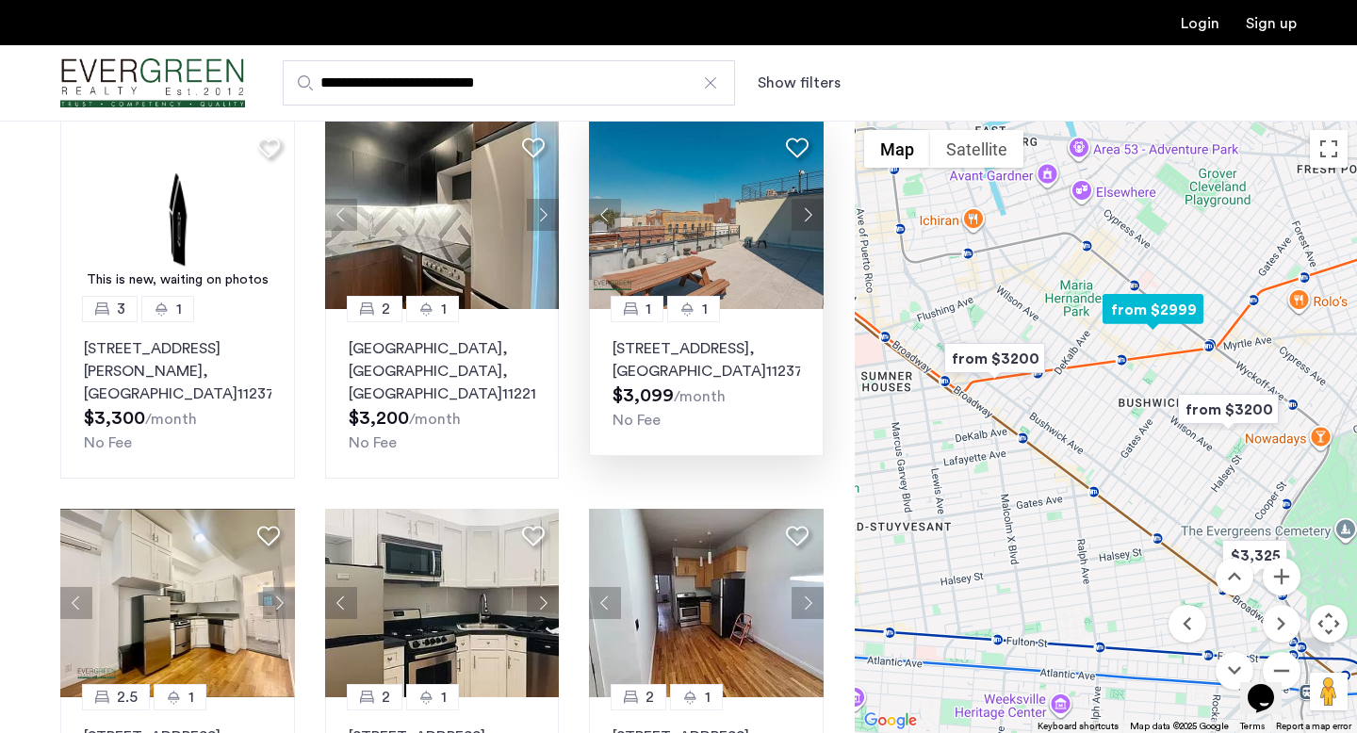
click at [812, 214] on button "Next apartment" at bounding box center [808, 215] width 32 height 32
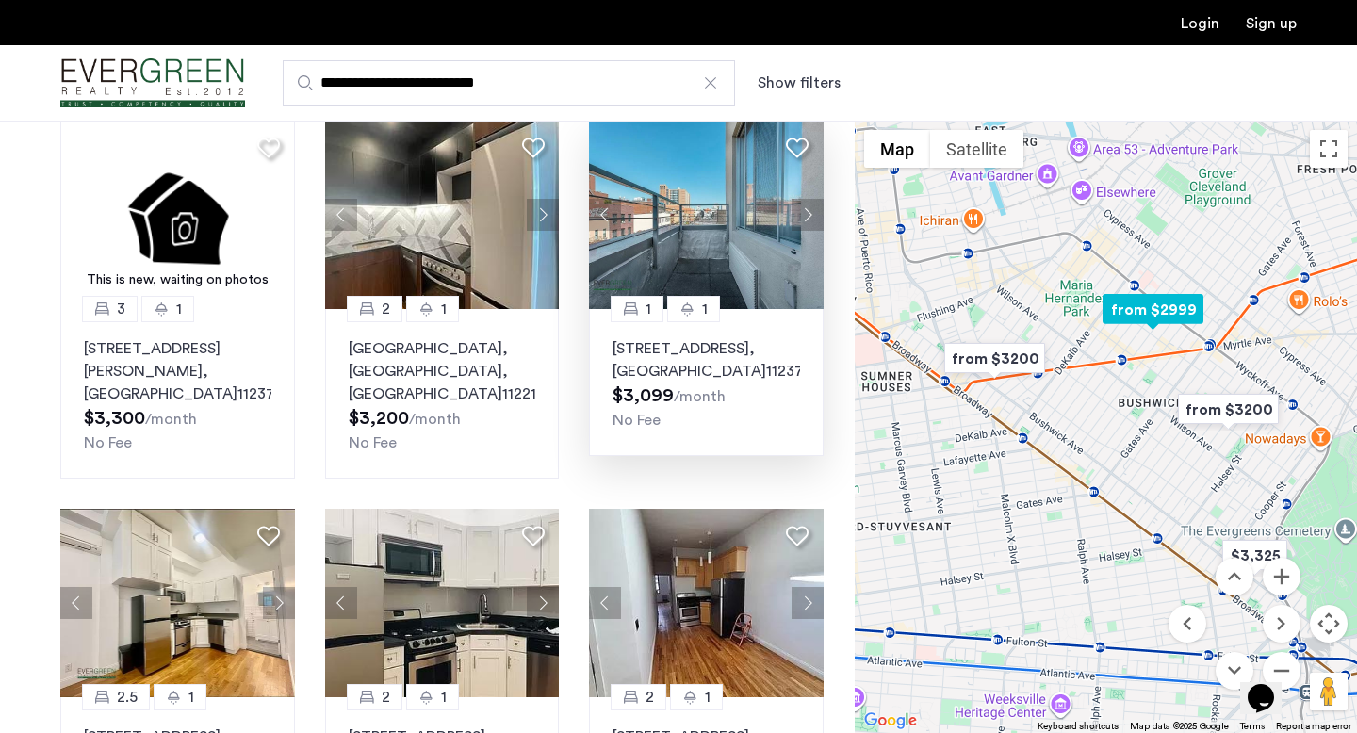
click at [812, 214] on button "Next apartment" at bounding box center [808, 215] width 32 height 32
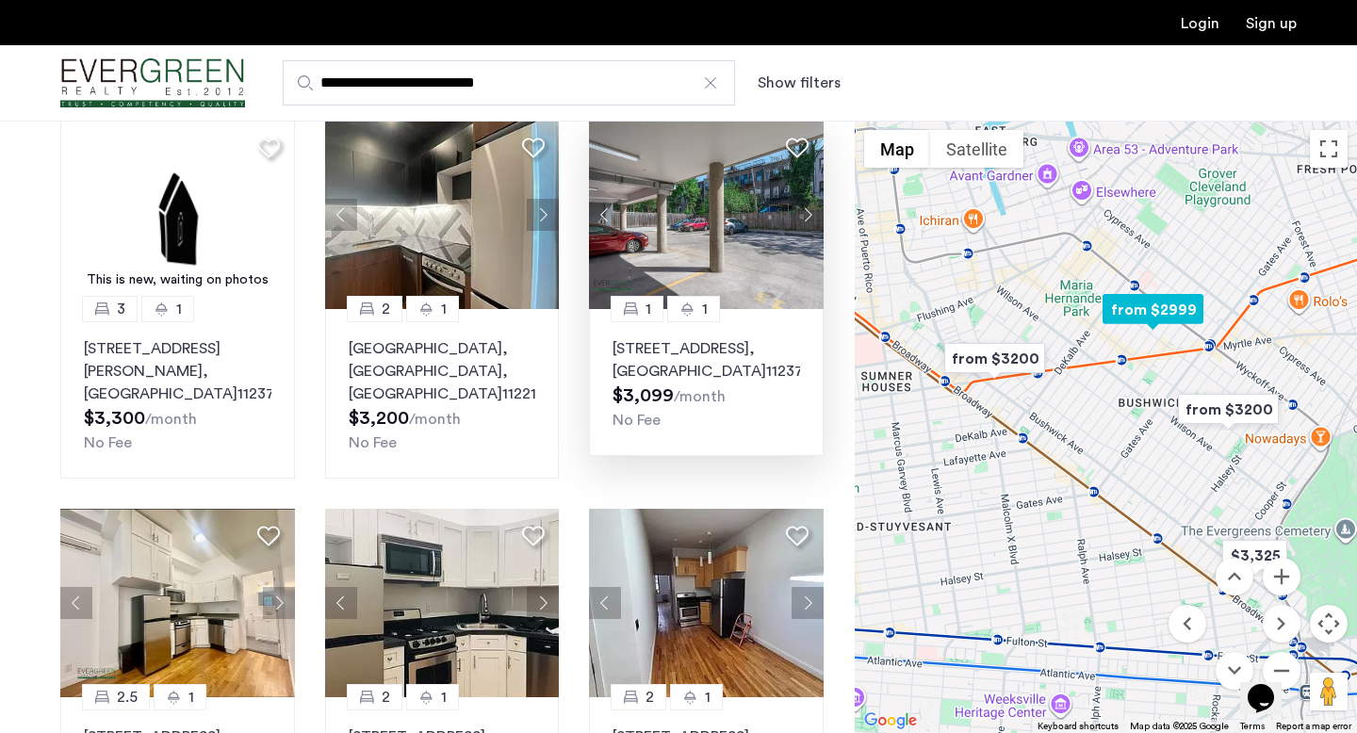
click at [812, 214] on button "Next apartment" at bounding box center [808, 215] width 32 height 32
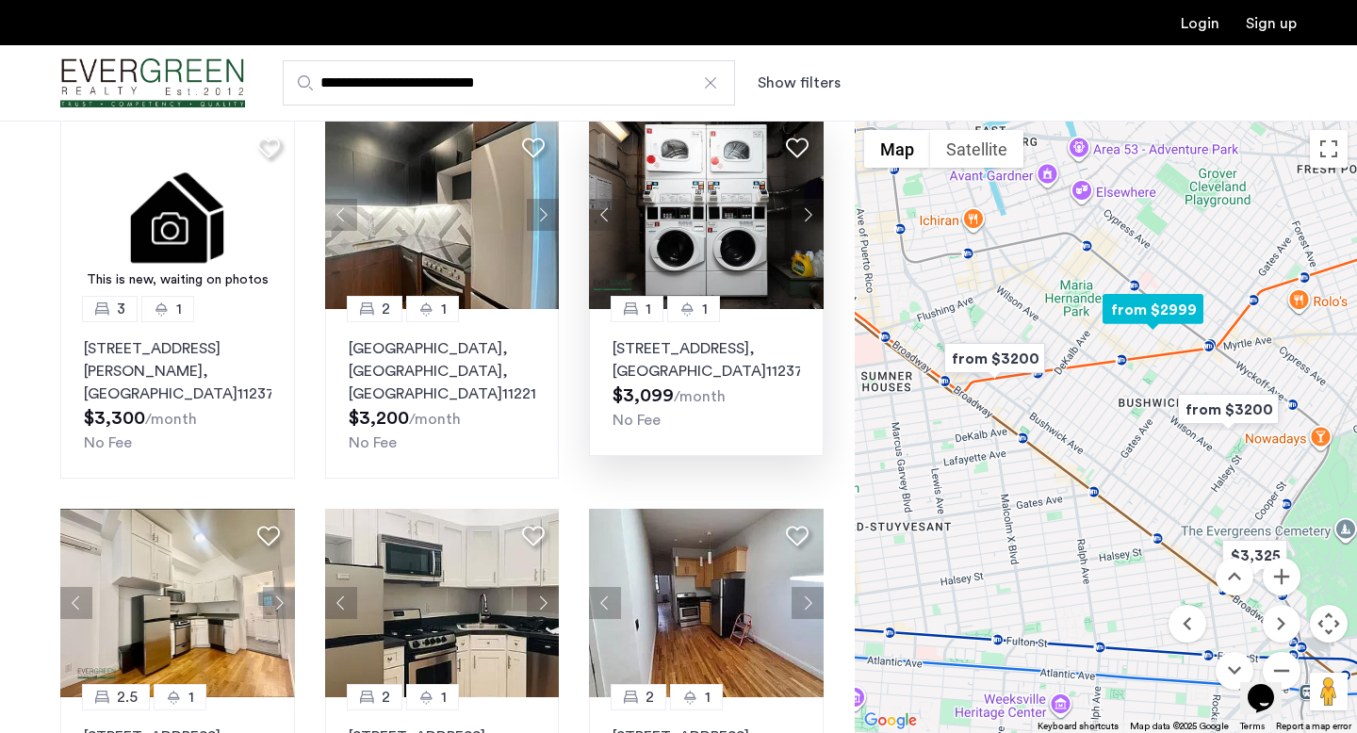
click at [812, 214] on button "Next apartment" at bounding box center [808, 215] width 32 height 32
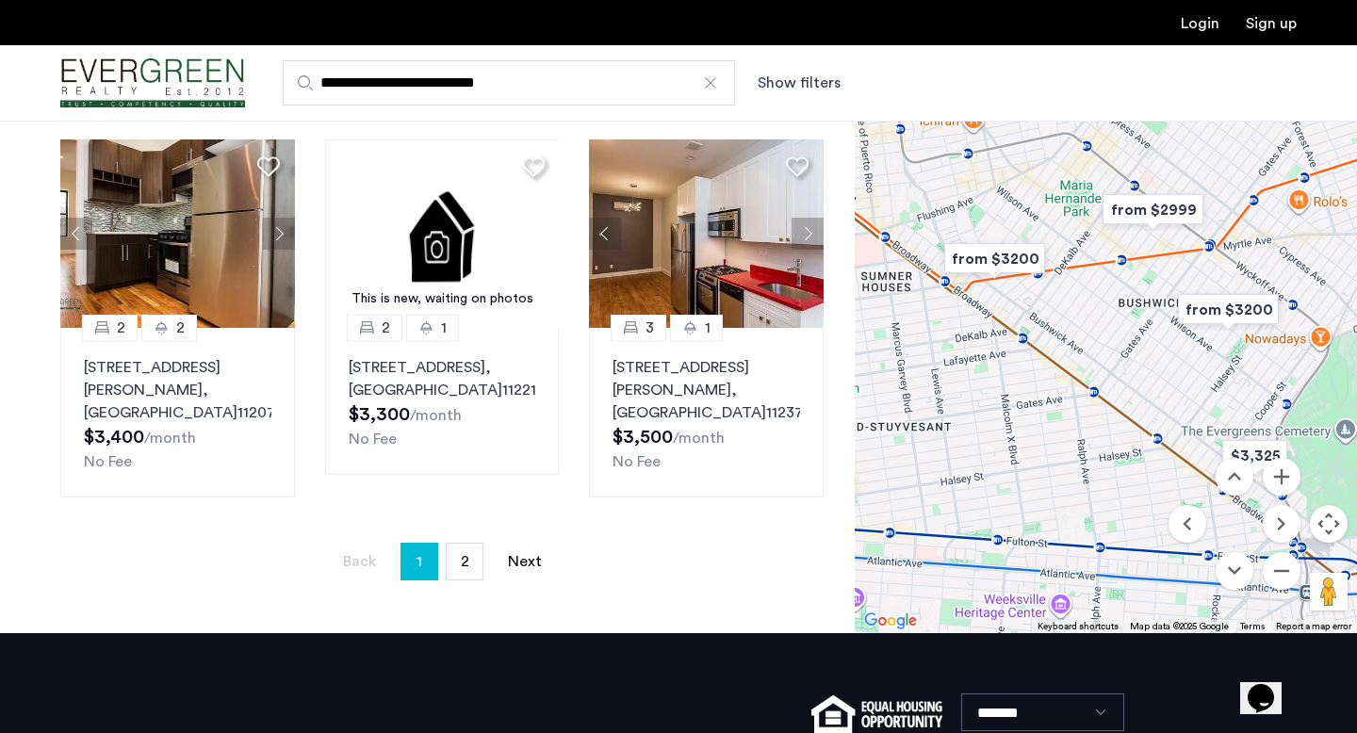
scroll to position [1244, 0]
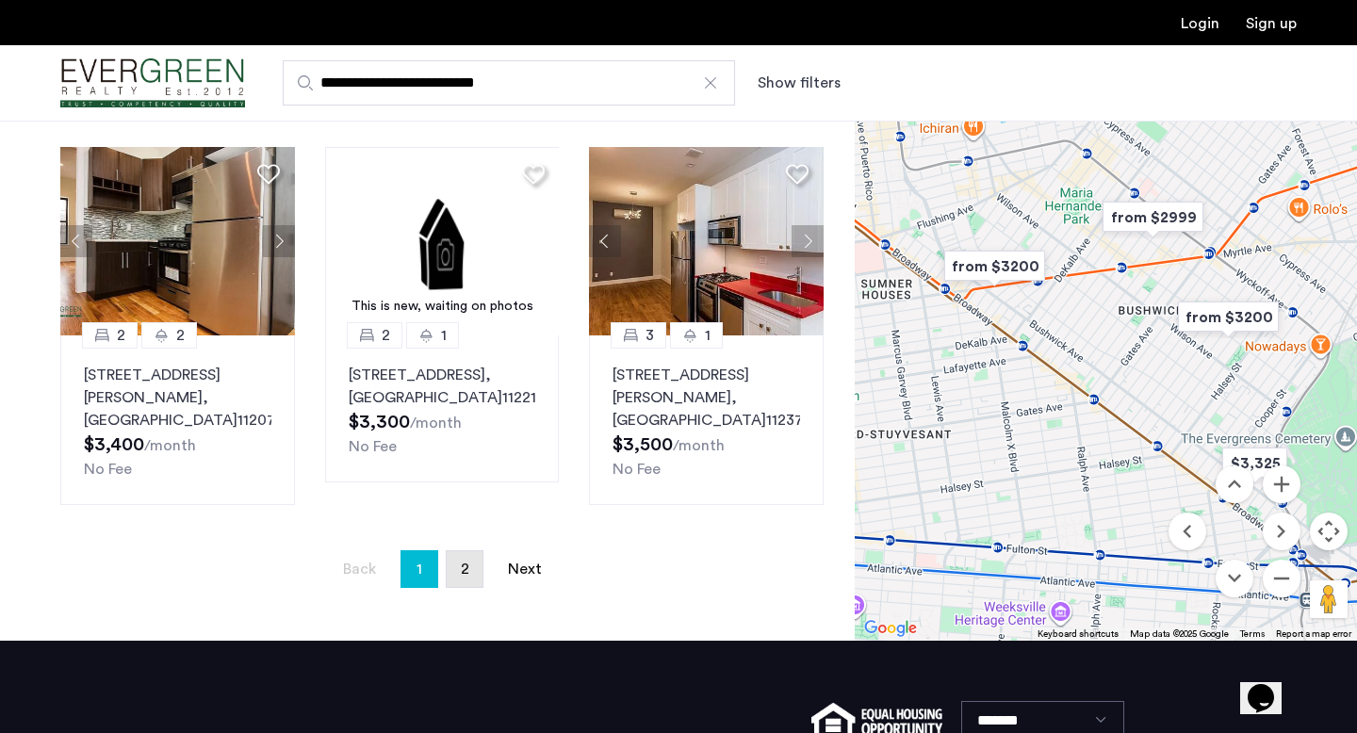
click at [467, 562] on span "2" at bounding box center [465, 569] width 8 height 15
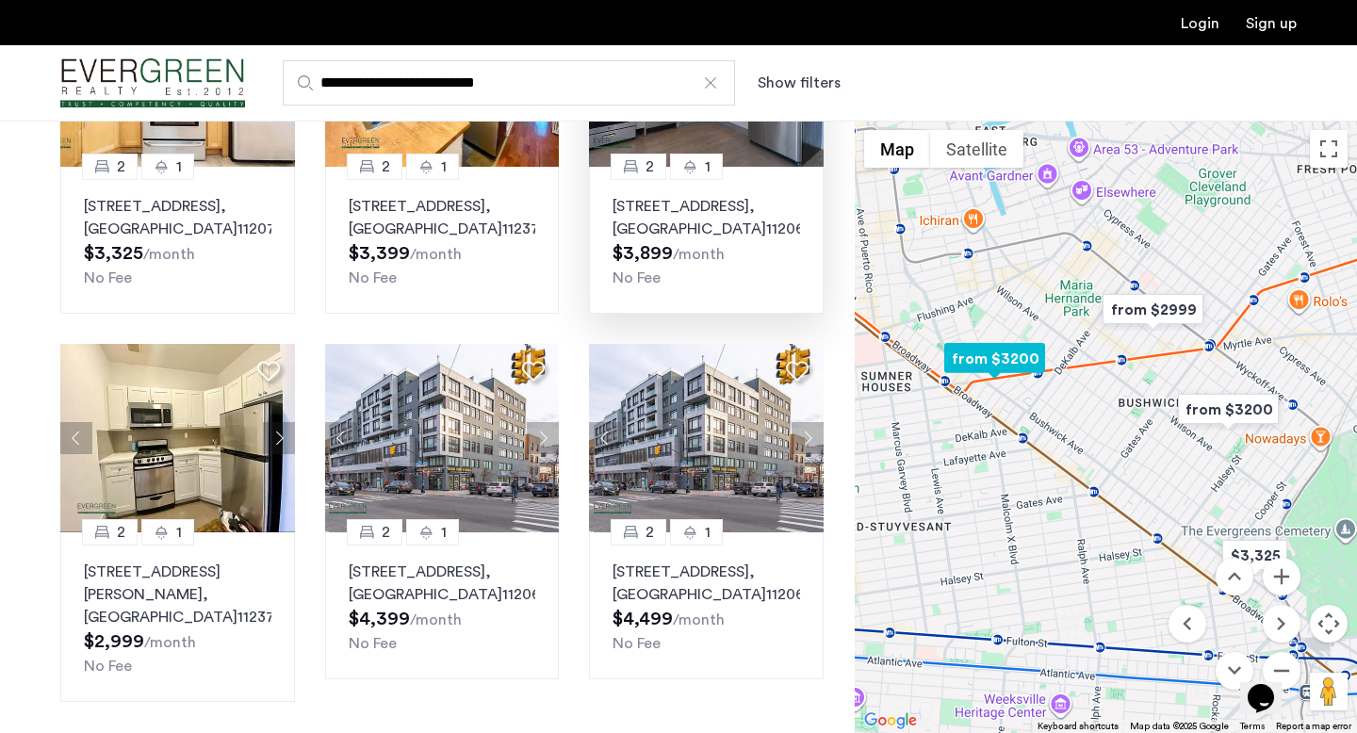
scroll to position [436, 0]
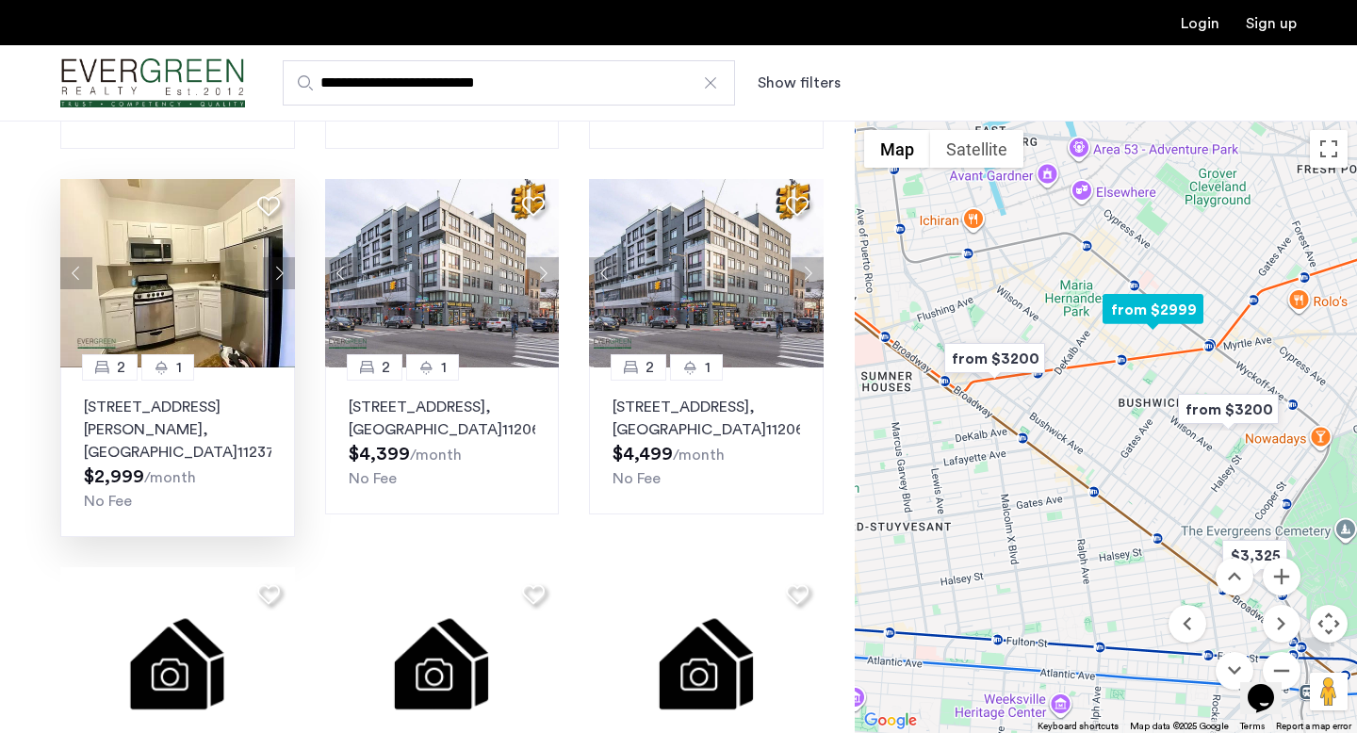
click at [263, 288] on button "Next apartment" at bounding box center [279, 273] width 32 height 32
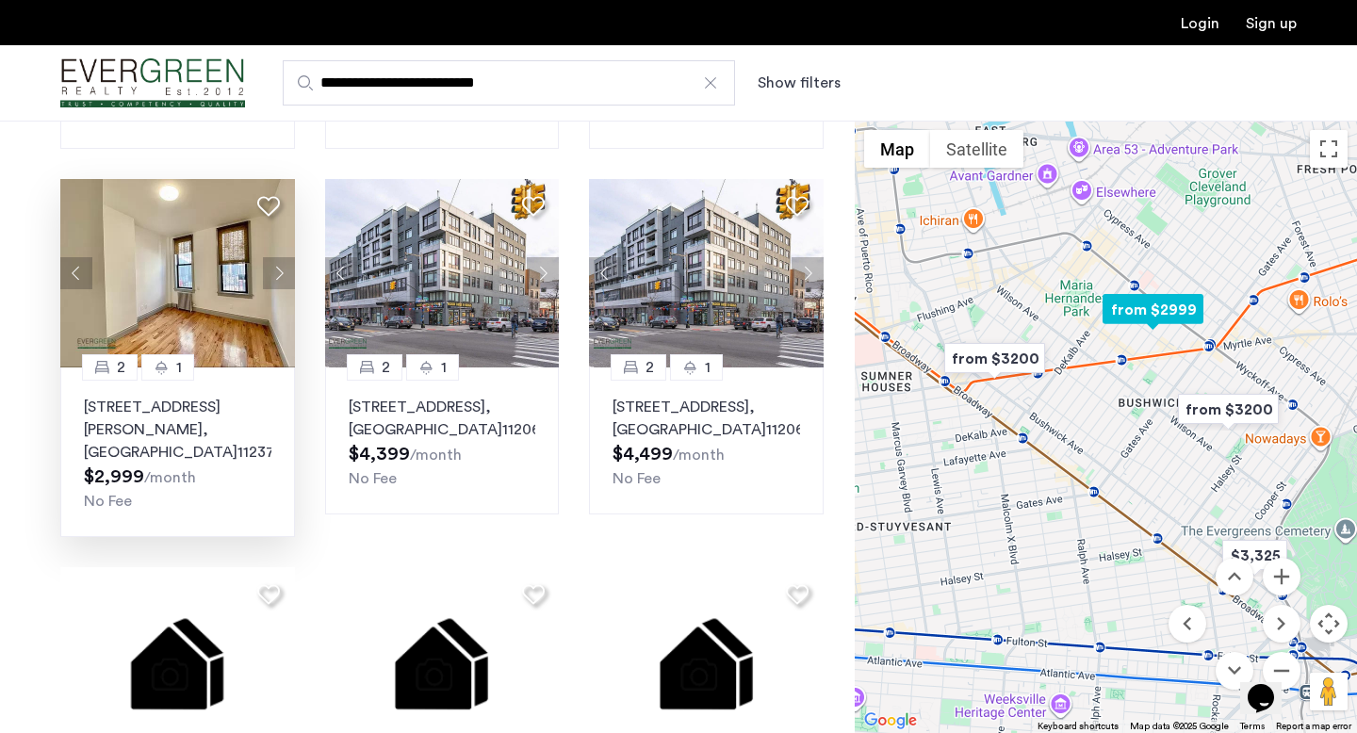
click at [266, 286] on button "Next apartment" at bounding box center [279, 273] width 32 height 32
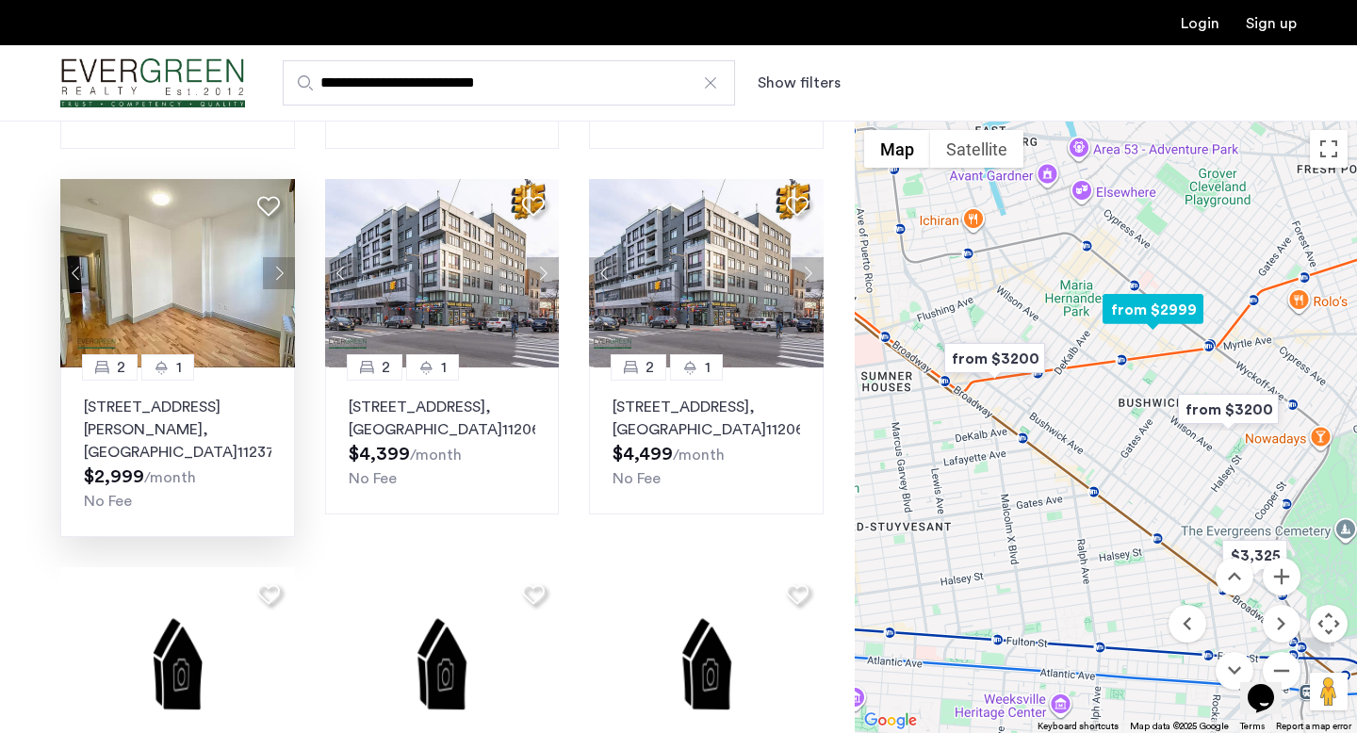
click at [266, 286] on button "Next apartment" at bounding box center [279, 273] width 32 height 32
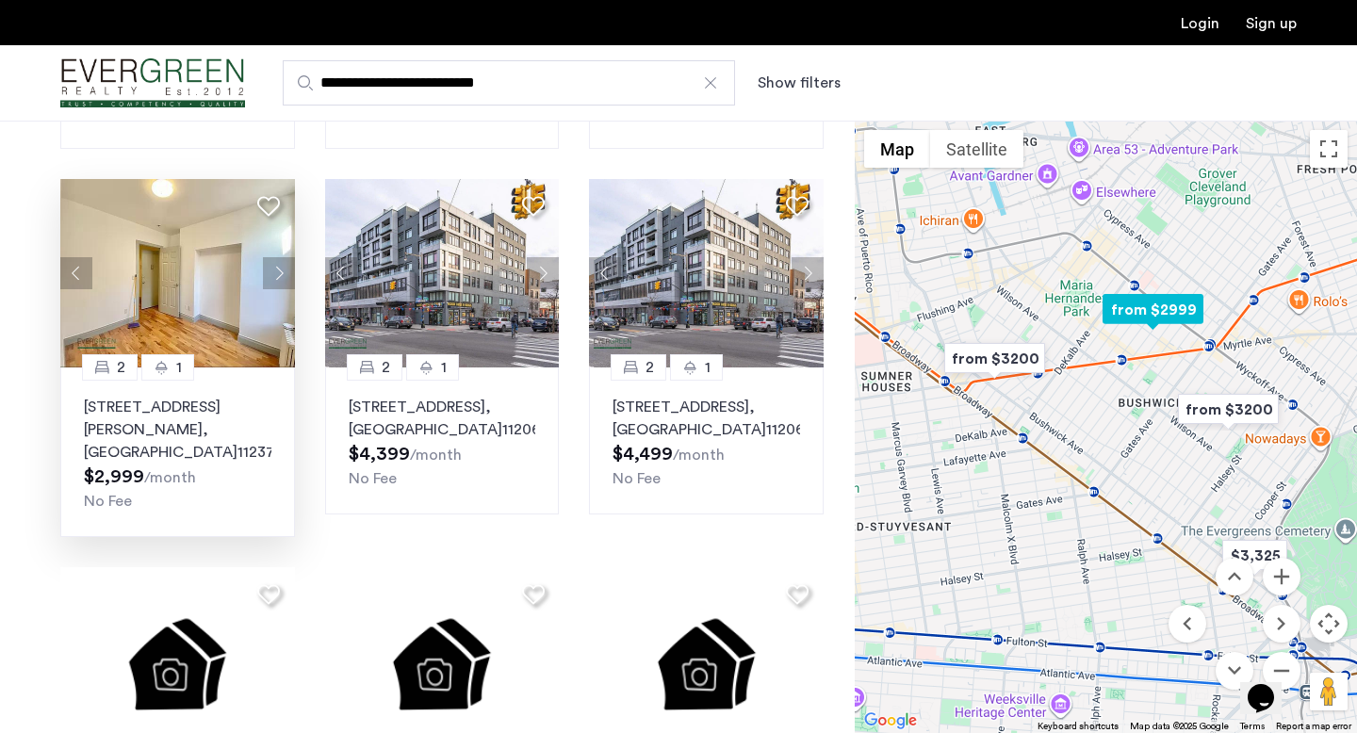
click at [266, 286] on button "Next apartment" at bounding box center [279, 273] width 32 height 32
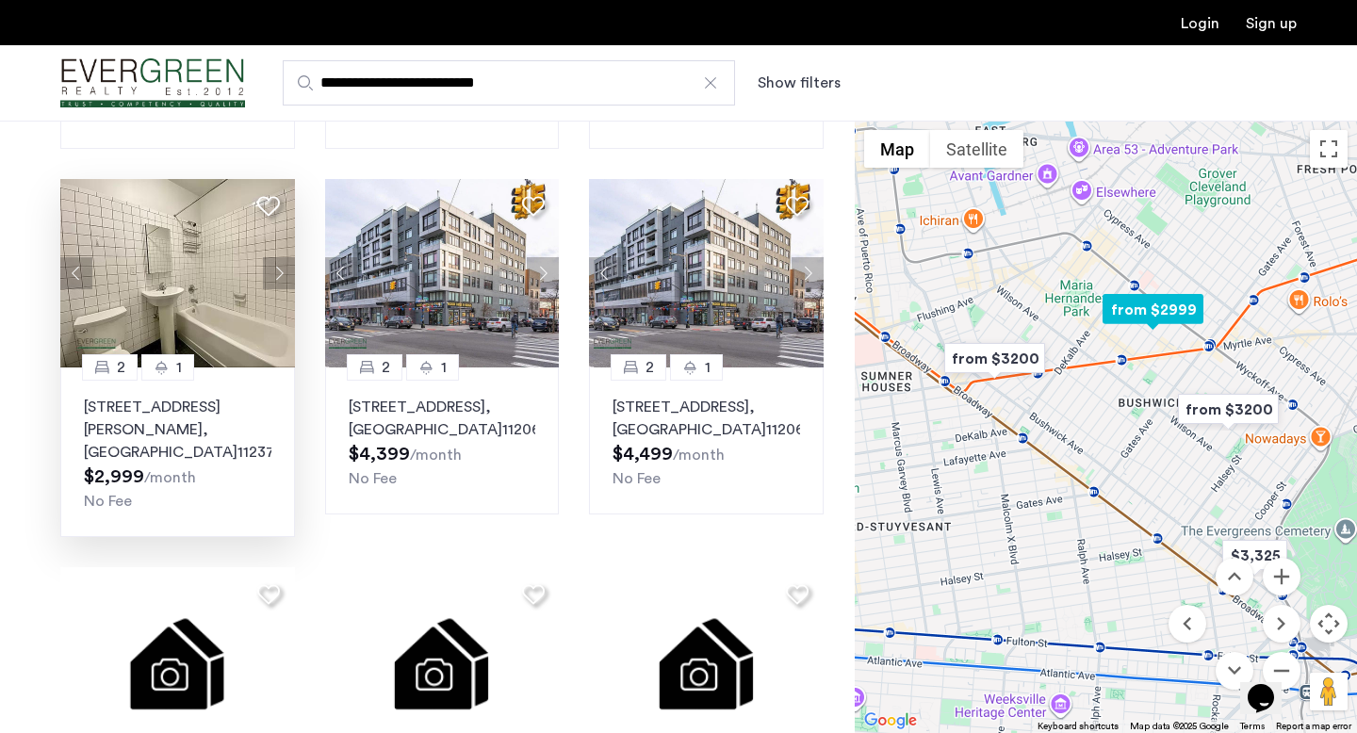
click at [266, 286] on button "Next apartment" at bounding box center [279, 273] width 32 height 32
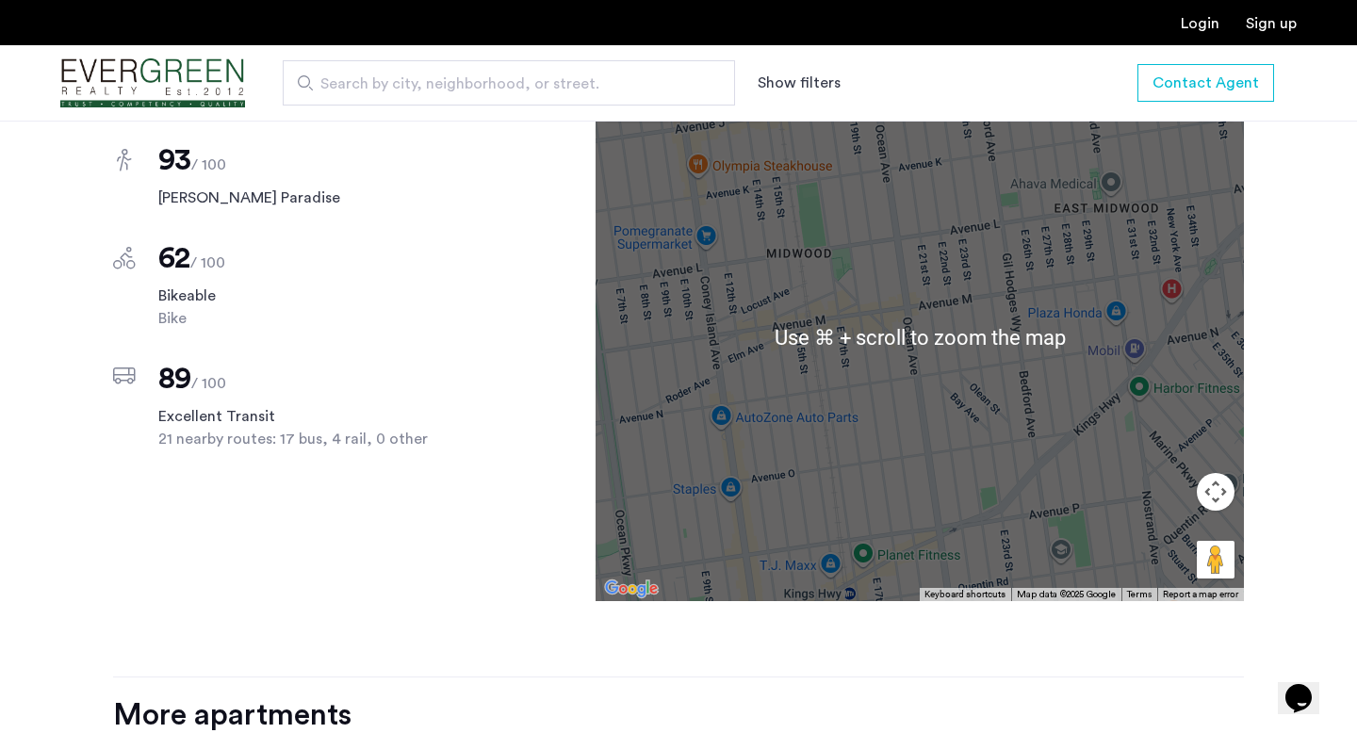
scroll to position [1912, 0]
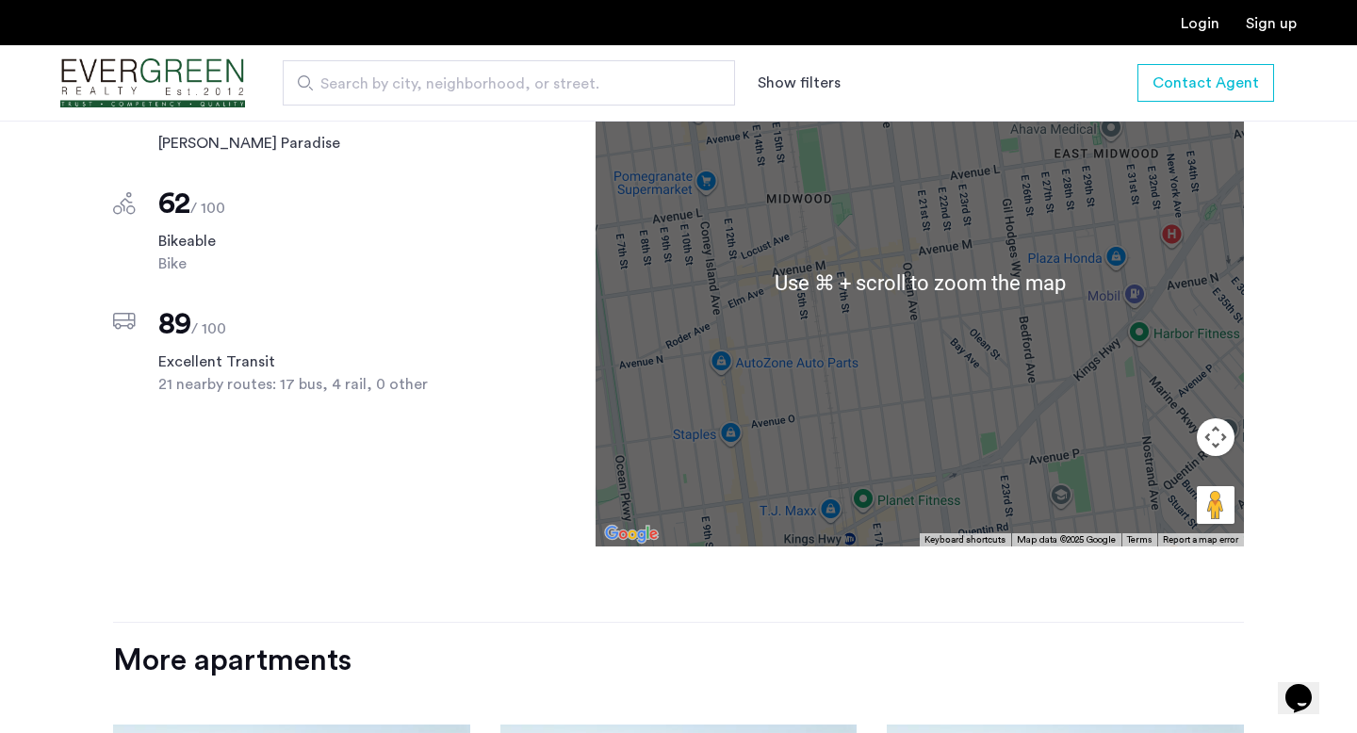
click at [1226, 419] on button "Map camera controls" at bounding box center [1216, 438] width 38 height 38
click at [1169, 469] on button "Zoom out" at bounding box center [1169, 485] width 38 height 38
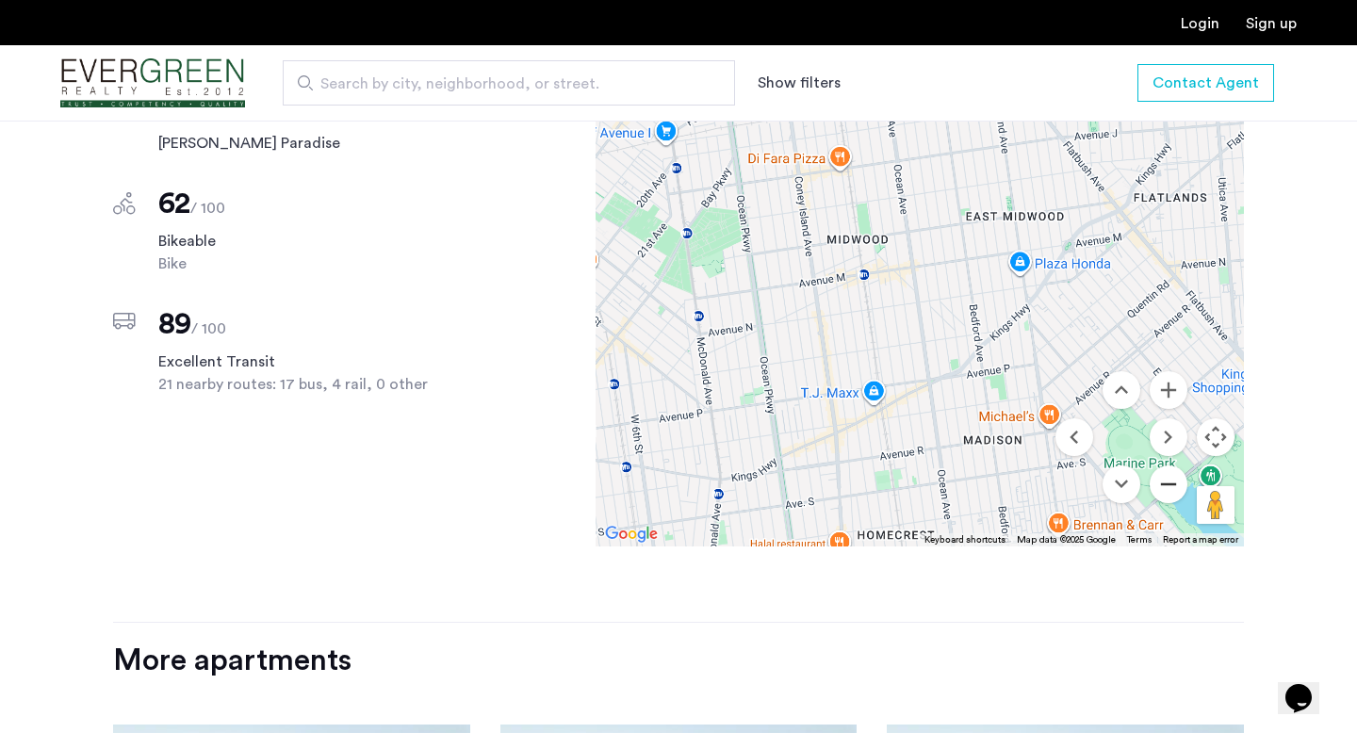
click at [1169, 469] on button "Zoom out" at bounding box center [1169, 485] width 38 height 38
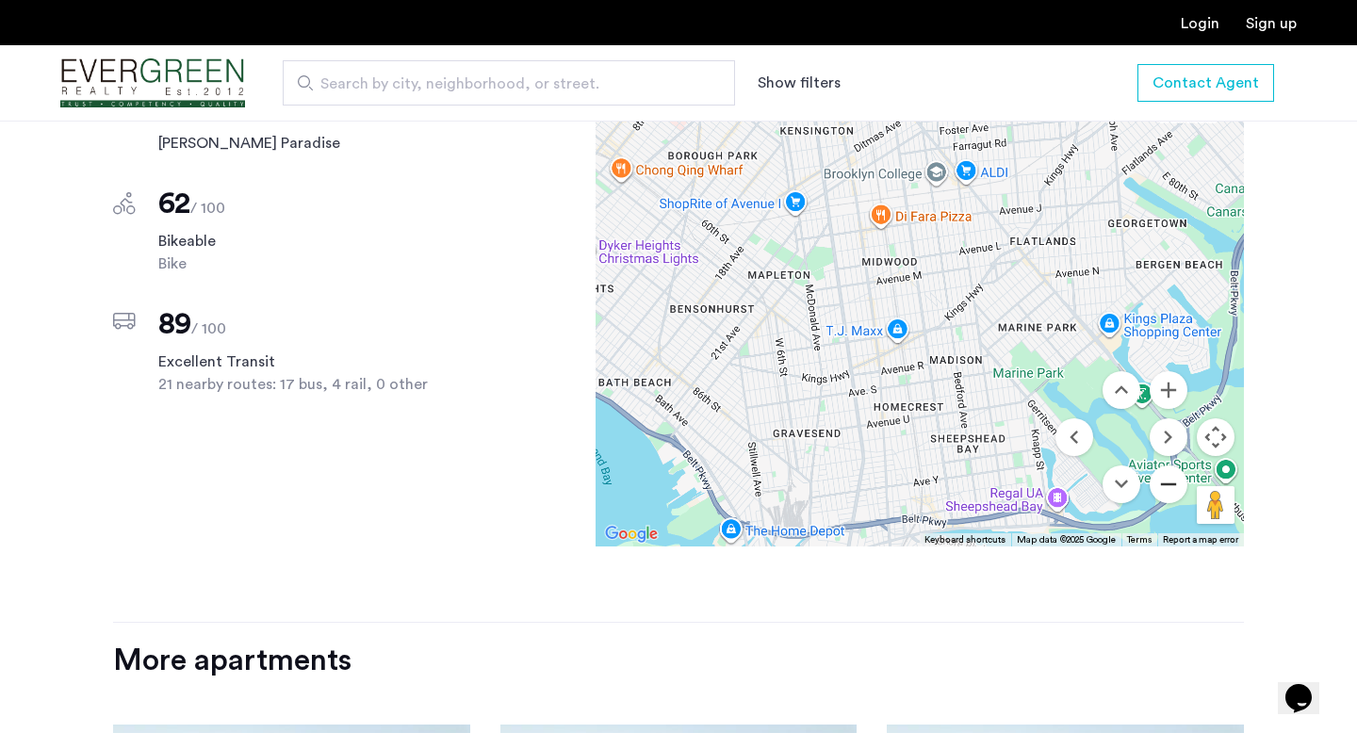
click at [1169, 469] on button "Zoom out" at bounding box center [1169, 485] width 38 height 38
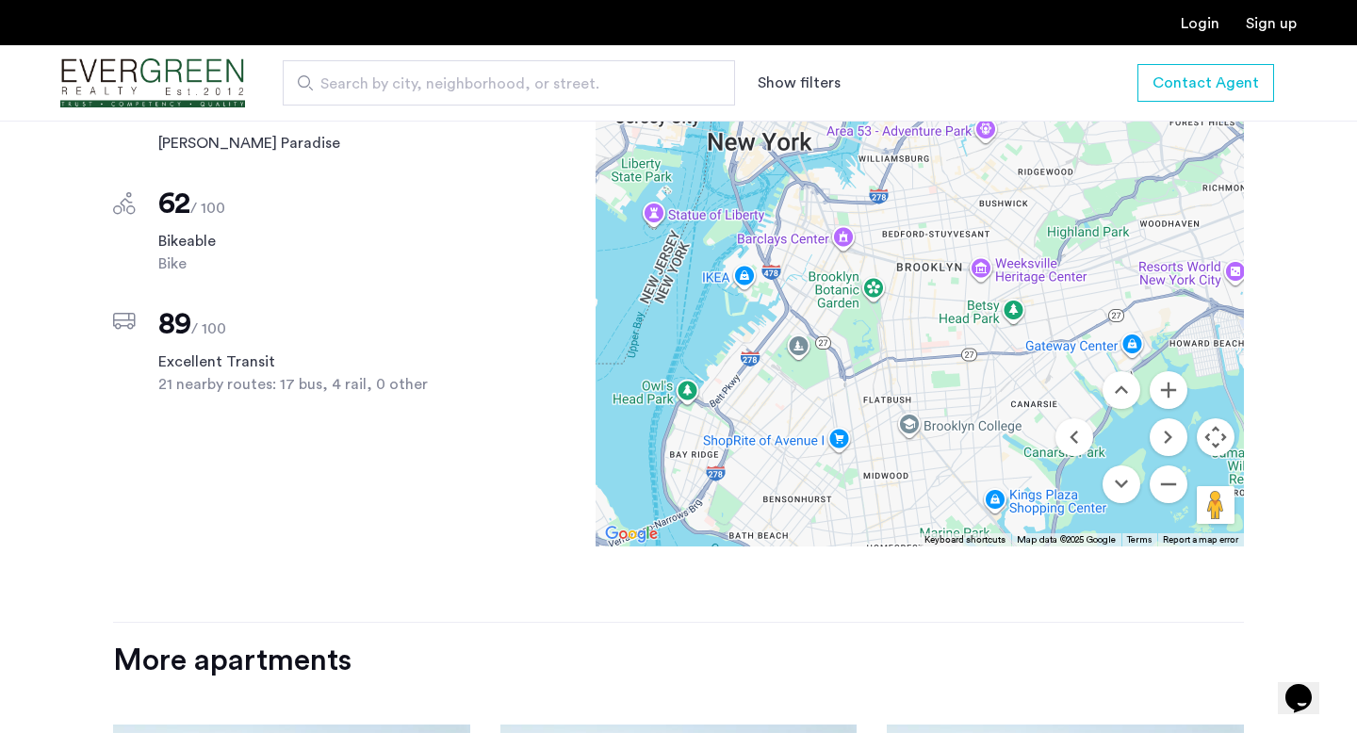
drag, startPoint x: 971, startPoint y: 304, endPoint x: 945, endPoint y: 509, distance: 207.2
click at [945, 509] on div at bounding box center [920, 283] width 649 height 528
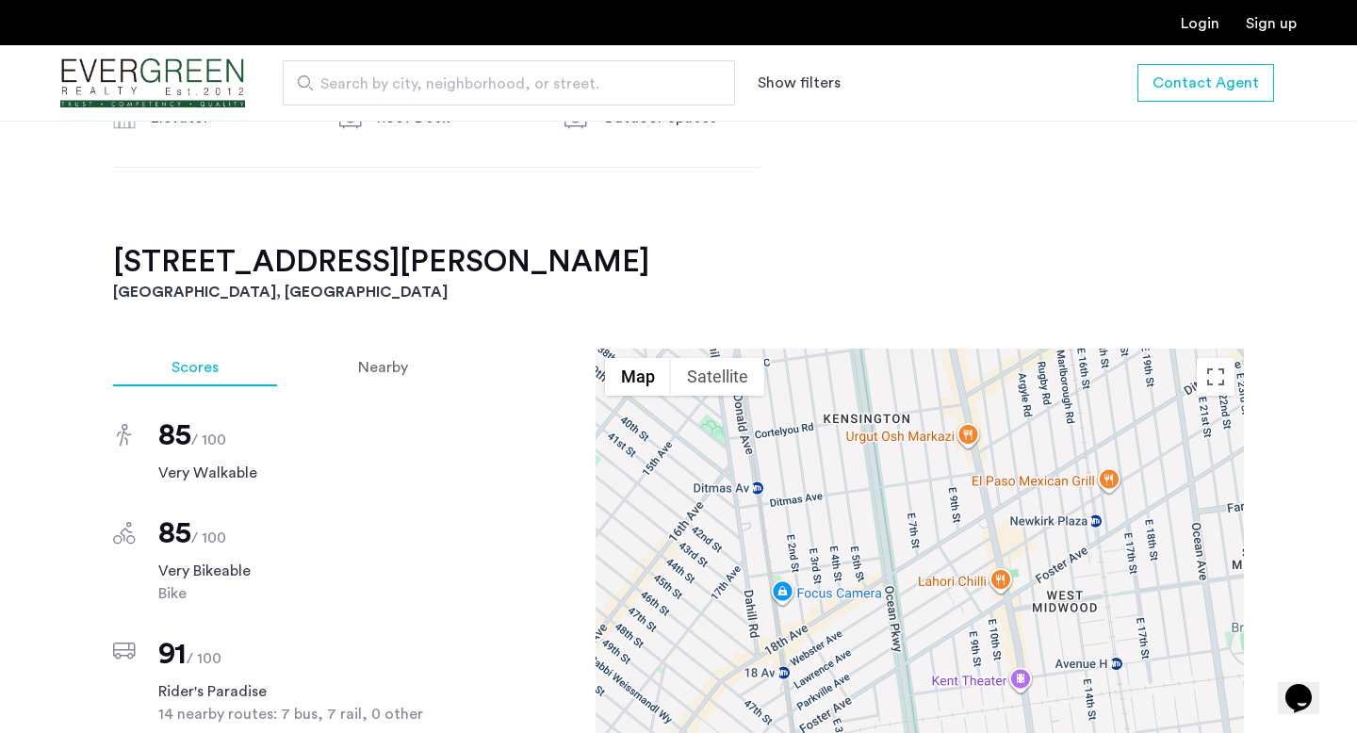
scroll to position [1822, 0]
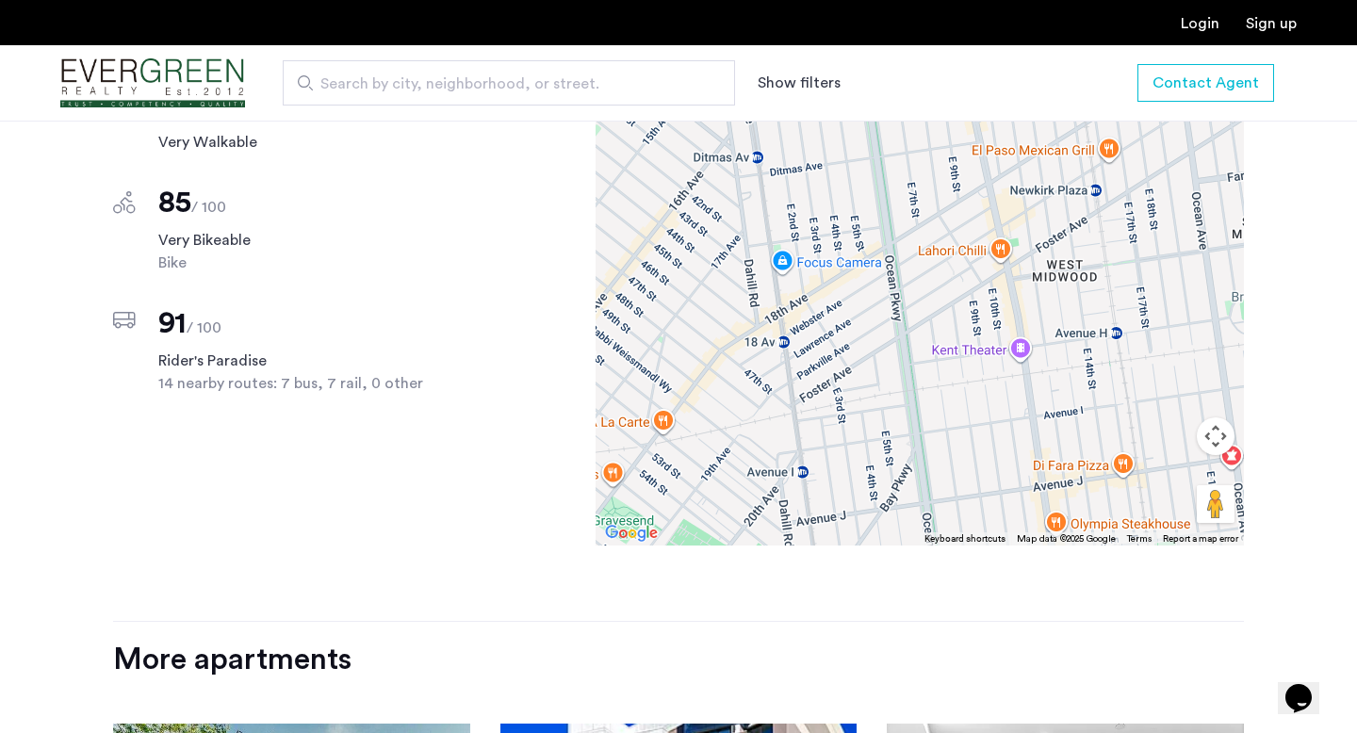
click at [1219, 422] on button "Map camera controls" at bounding box center [1216, 437] width 38 height 38
click at [1177, 466] on button "Zoom out" at bounding box center [1169, 484] width 38 height 38
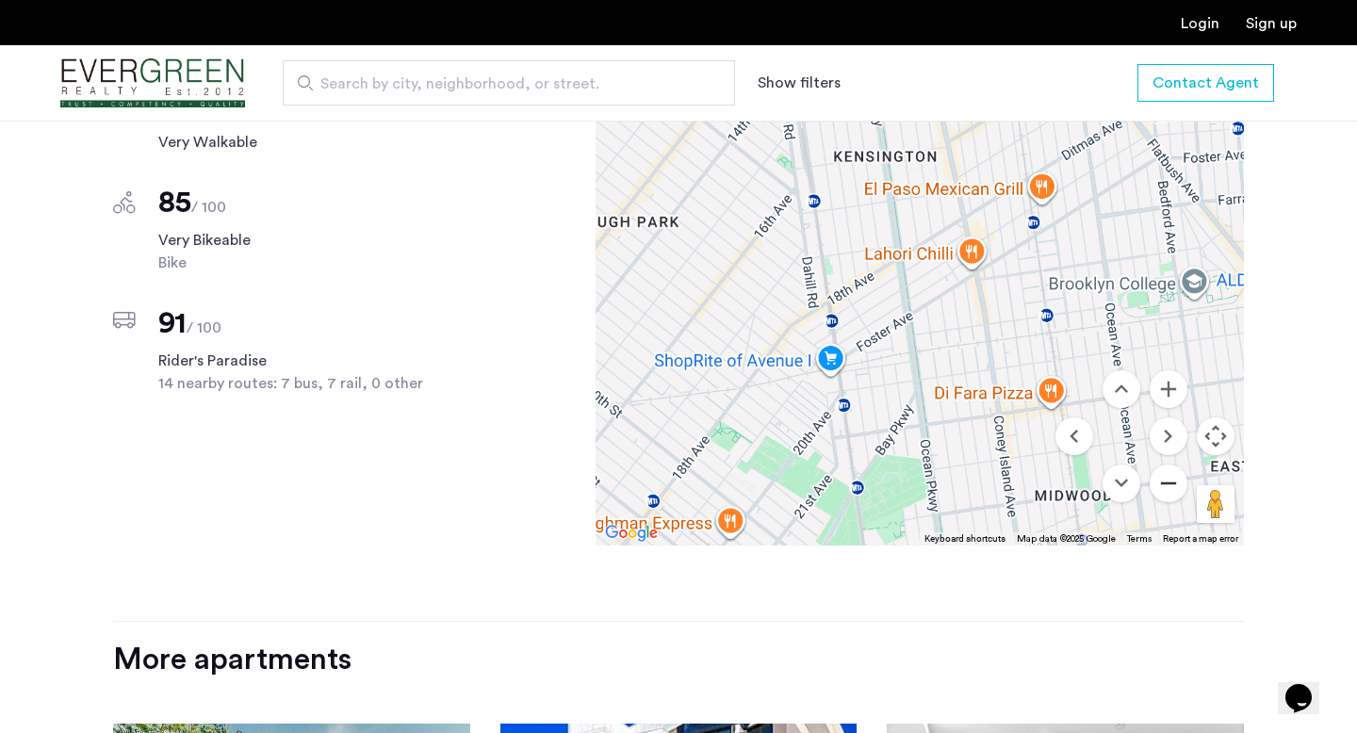
click at [1177, 466] on button "Zoom out" at bounding box center [1169, 484] width 38 height 38
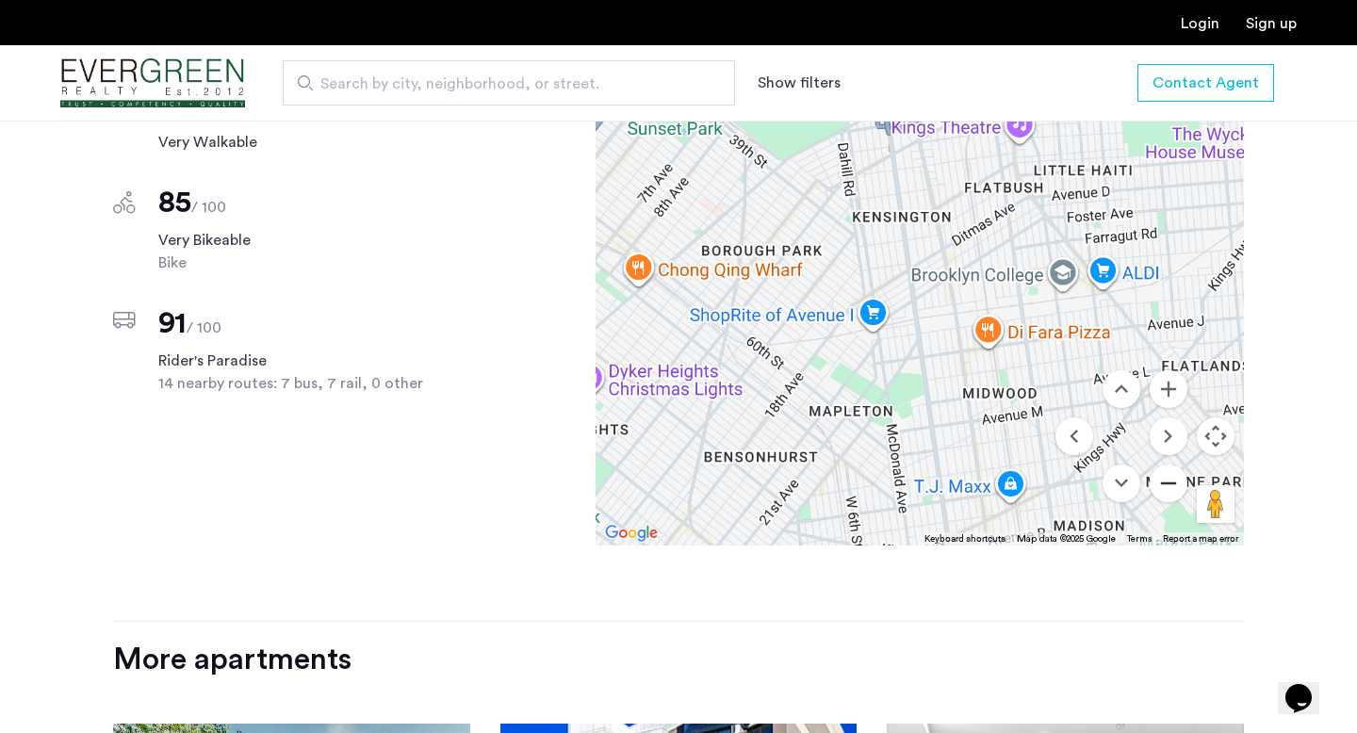
click at [1177, 466] on button "Zoom out" at bounding box center [1169, 484] width 38 height 38
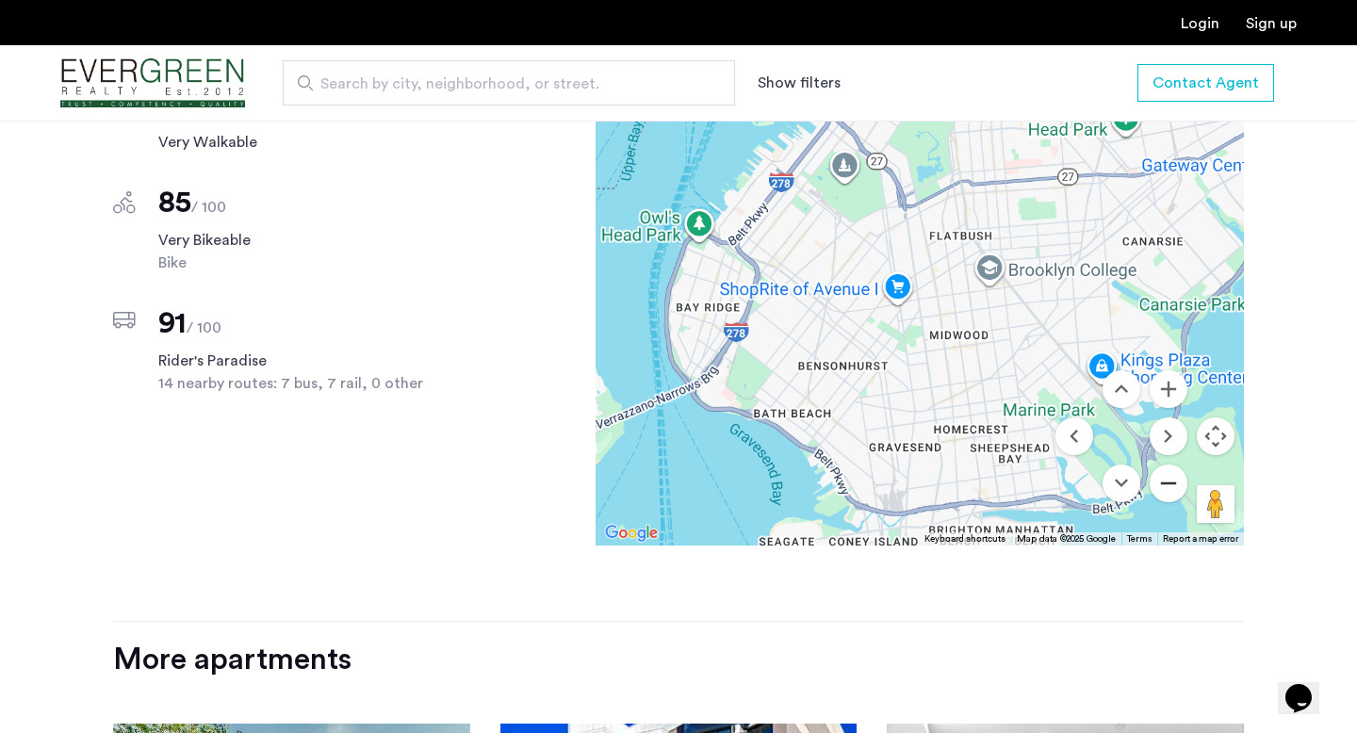
click at [1177, 466] on button "Zoom out" at bounding box center [1169, 484] width 38 height 38
